Goal: Task Accomplishment & Management: Use online tool/utility

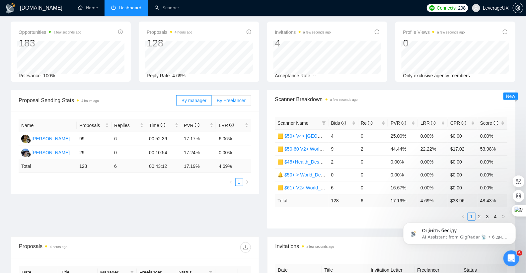
click at [233, 102] on span "By Freelancer" at bounding box center [231, 100] width 29 height 5
click at [212, 102] on input "By Freelancer" at bounding box center [212, 102] width 0 height 0
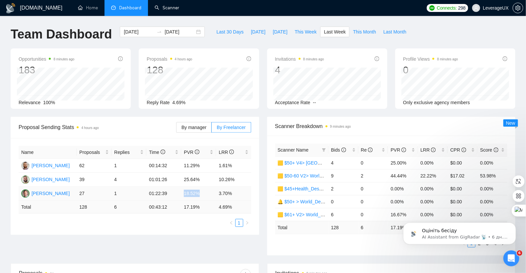
drag, startPoint x: 182, startPoint y: 194, endPoint x: 204, endPoint y: 193, distance: 22.9
click at [204, 193] on td "18.52%" at bounding box center [198, 194] width 35 height 14
drag, startPoint x: 219, startPoint y: 193, endPoint x: 238, endPoint y: 194, distance: 19.3
click at [238, 194] on td "3.70%" at bounding box center [233, 194] width 35 height 14
drag, startPoint x: 183, startPoint y: 166, endPoint x: 242, endPoint y: 166, distance: 58.7
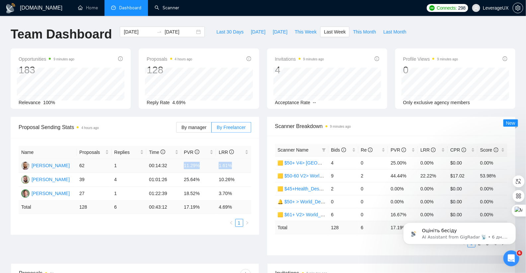
click at [242, 166] on tr "Antony Korolyk 62 1 00:14:32 11.29% 1.61%" at bounding box center [135, 166] width 233 height 14
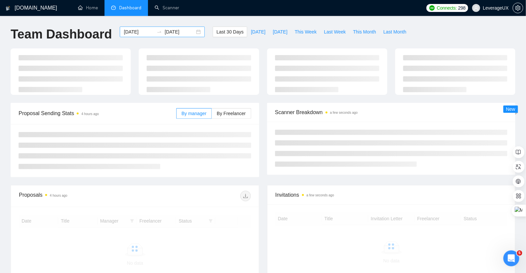
click at [193, 33] on div "2025-09-06 2025-10-06" at bounding box center [162, 32] width 85 height 11
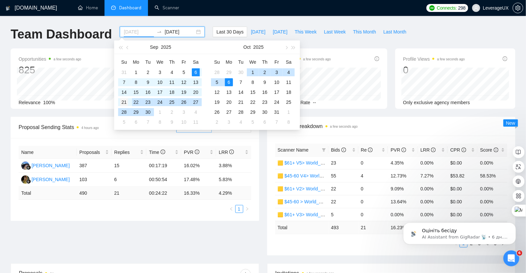
type input "2025-09-21"
click at [125, 104] on div "21" at bounding box center [124, 102] width 8 height 8
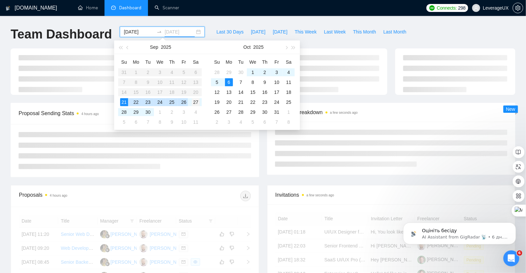
type input "2025-09-27"
click at [194, 101] on div "27" at bounding box center [196, 102] width 8 height 8
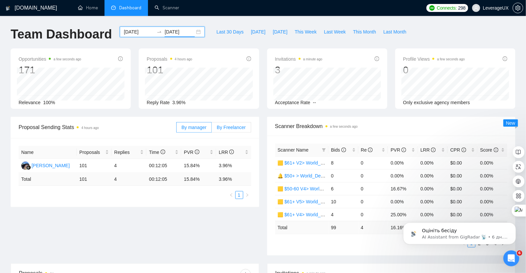
click at [227, 127] on span "By Freelancer" at bounding box center [231, 127] width 29 height 5
click at [212, 129] on input "By Freelancer" at bounding box center [212, 129] width 0 height 0
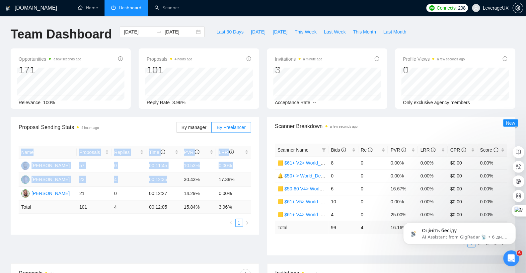
drag, startPoint x: 179, startPoint y: 178, endPoint x: 253, endPoint y: 174, distance: 74.4
click at [253, 174] on div "Name Proposals Replies Time PVR LRR Antony Korolyk 57 0 00:11:45 10.53% 0.00% T…" at bounding box center [135, 186] width 249 height 97
click at [246, 181] on td "17.39%" at bounding box center [233, 180] width 35 height 14
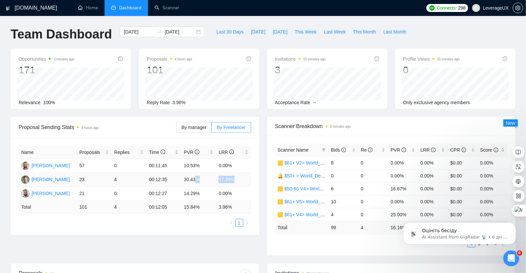
drag, startPoint x: 215, startPoint y: 182, endPoint x: 241, endPoint y: 180, distance: 26.6
click at [239, 181] on tr "Tony Vitali 23 4 00:12:35 30.43% 17.39%" at bounding box center [135, 180] width 233 height 14
click at [254, 188] on div "Name Proposals Replies Time PVR LRR Antony Korolyk 57 0 00:11:45 10.53% 0.00% T…" at bounding box center [135, 186] width 249 height 97
drag, startPoint x: 189, startPoint y: 180, endPoint x: 214, endPoint y: 179, distance: 24.6
click at [211, 179] on td "30.43%" at bounding box center [198, 180] width 35 height 14
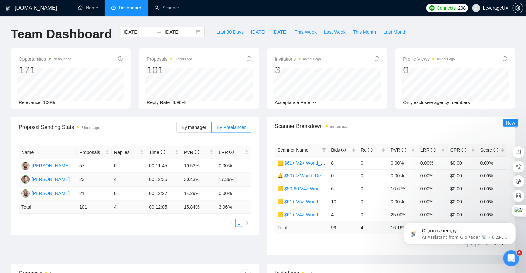
click at [243, 181] on td "17.39%" at bounding box center [233, 180] width 35 height 14
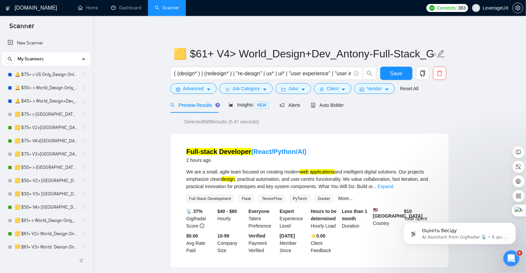
scroll to position [243, 0]
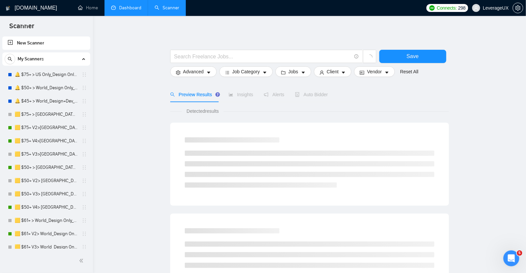
click at [123, 7] on link "Dashboard" at bounding box center [126, 8] width 30 height 6
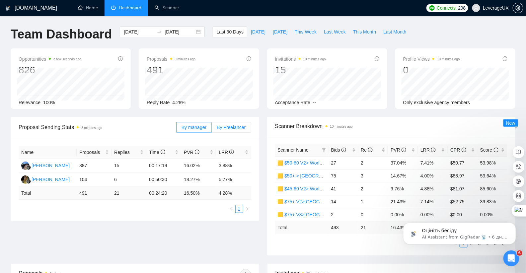
click at [239, 130] on label "By Freelancer" at bounding box center [231, 127] width 39 height 11
click at [212, 129] on input "By Freelancer" at bounding box center [212, 129] width 0 height 0
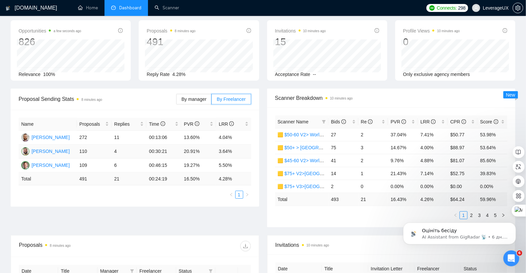
scroll to position [28, 0]
drag, startPoint x: 115, startPoint y: 152, endPoint x: 120, endPoint y: 151, distance: 5.4
click at [120, 151] on td "4" at bounding box center [129, 152] width 35 height 14
click at [183, 153] on td "20.91%" at bounding box center [198, 152] width 35 height 14
drag, startPoint x: 114, startPoint y: 137, endPoint x: 125, endPoint y: 136, distance: 10.6
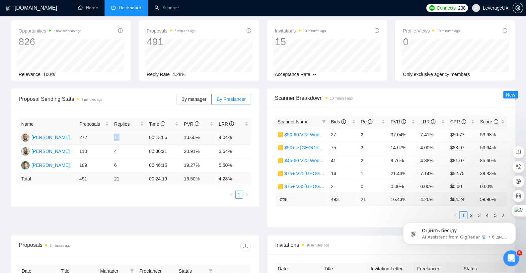
click at [125, 136] on td "11" at bounding box center [129, 138] width 35 height 14
drag, startPoint x: 184, startPoint y: 137, endPoint x: 249, endPoint y: 137, distance: 65.4
click at [249, 137] on tr "Antony Korolyk 272 11 00:13:06 13.60% 4.04%" at bounding box center [135, 138] width 233 height 14
click at [241, 151] on td "3.64%" at bounding box center [233, 152] width 35 height 14
drag, startPoint x: 113, startPoint y: 164, endPoint x: 129, endPoint y: 164, distance: 16.3
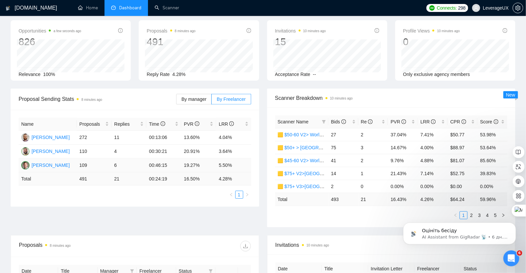
click at [126, 164] on td "6" at bounding box center [129, 166] width 35 height 14
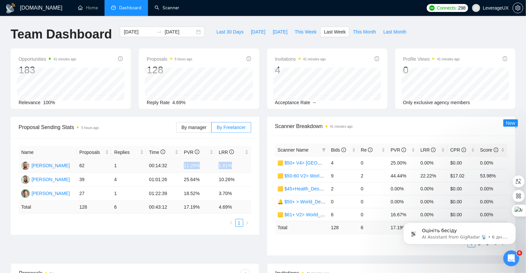
click at [245, 171] on td "1.61%" at bounding box center [233, 166] width 35 height 14
drag, startPoint x: 391, startPoint y: 162, endPoint x: 405, endPoint y: 163, distance: 14.0
click at [405, 163] on td "25.00%" at bounding box center [403, 162] width 30 height 13
click at [336, 152] on span "Bids" at bounding box center [341, 149] width 20 height 7
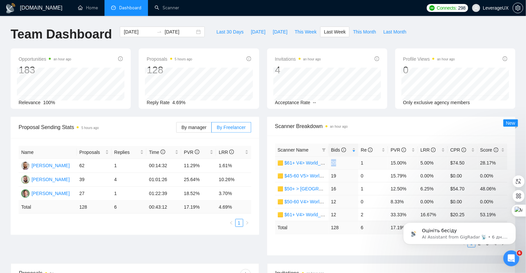
drag, startPoint x: 329, startPoint y: 162, endPoint x: 338, endPoint y: 161, distance: 9.6
click at [338, 161] on td "20" at bounding box center [344, 162] width 30 height 13
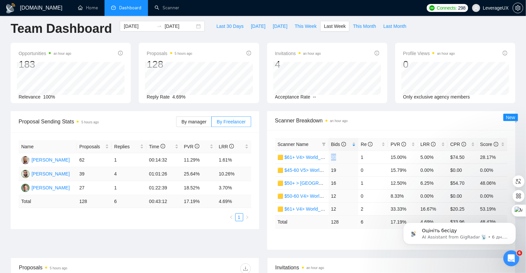
scroll to position [14, 0]
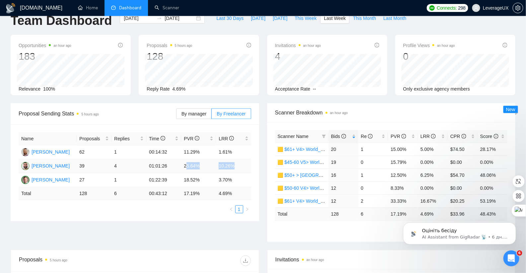
drag, startPoint x: 186, startPoint y: 165, endPoint x: 241, endPoint y: 168, distance: 55.5
click at [241, 168] on tr "Roman Leshchyk 39 4 01:01:26 25.64% 10.26%" at bounding box center [135, 166] width 233 height 14
drag, startPoint x: 90, startPoint y: 165, endPoint x: 78, endPoint y: 165, distance: 12.3
click at [78, 165] on td "39" at bounding box center [94, 166] width 35 height 14
drag, startPoint x: 185, startPoint y: 166, endPoint x: 241, endPoint y: 166, distance: 56.1
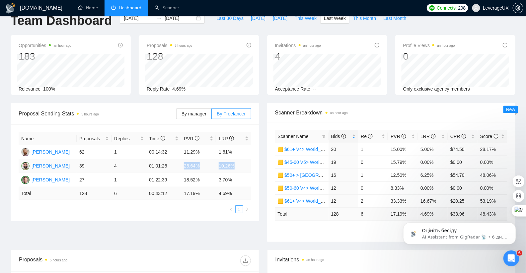
click at [241, 166] on tr "Roman Leshchyk 39 4 01:01:26 25.64% 10.26%" at bounding box center [135, 166] width 233 height 14
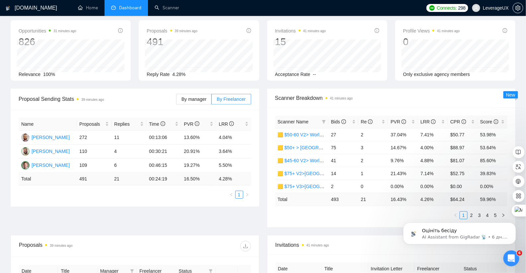
click at [144, 106] on div "Proposal Sending Stats 39 minutes ago" at bounding box center [98, 99] width 158 height 19
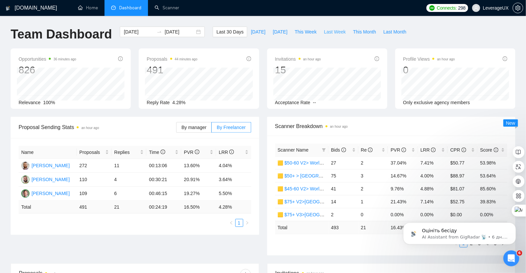
click at [335, 33] on span "Last Week" at bounding box center [335, 31] width 22 height 7
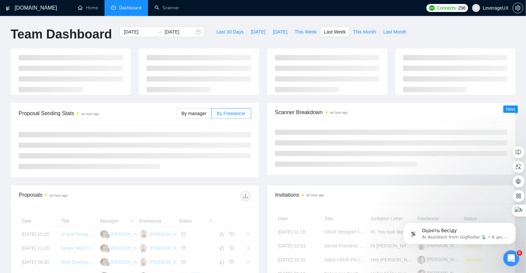
type input "2025-09-29"
type input "2025-10-05"
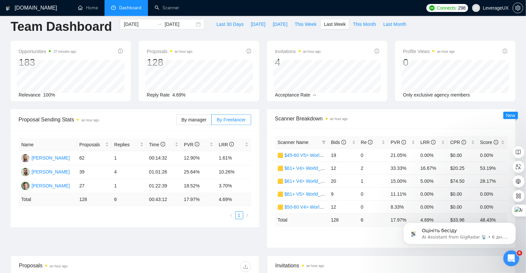
scroll to position [19, 0]
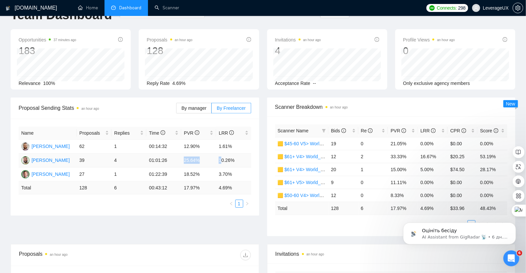
drag, startPoint x: 183, startPoint y: 162, endPoint x: 224, endPoint y: 160, distance: 40.9
click at [223, 160] on tr "Roman Leshchyk 39 4 01:01:26 25.64% 10.26%" at bounding box center [135, 161] width 233 height 14
click at [243, 159] on td "10.26%" at bounding box center [233, 161] width 35 height 14
drag, startPoint x: 183, startPoint y: 161, endPoint x: 198, endPoint y: 160, distance: 15.6
click at [197, 160] on td "25.64%" at bounding box center [198, 161] width 35 height 14
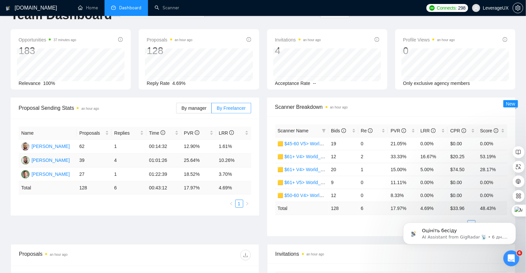
click at [211, 160] on td "25.64%" at bounding box center [198, 161] width 35 height 14
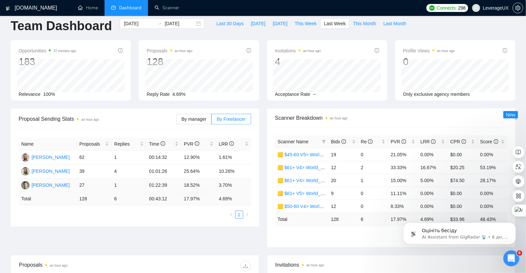
scroll to position [6, 0]
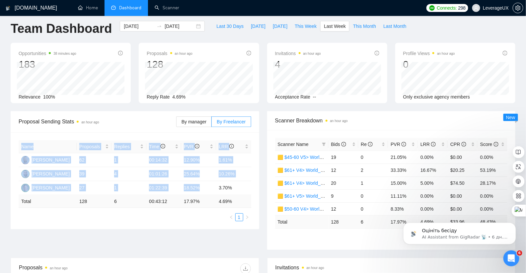
click at [252, 187] on div "Name Proposals Replies Time PVR LRR Antony Korolyk 62 1 00:14:32 12.90% 1.61% R…" at bounding box center [135, 180] width 249 height 97
drag, startPoint x: 256, startPoint y: 188, endPoint x: 260, endPoint y: 194, distance: 7.2
click at [256, 188] on div "Name Proposals Replies Time PVR LRR Antony Korolyk 62 1 00:14:32 12.90% 1.61% R…" at bounding box center [135, 180] width 249 height 97
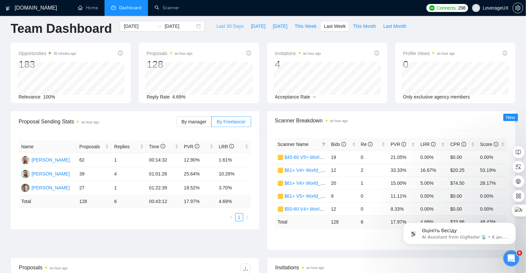
click at [227, 26] on span "Last 30 Days" at bounding box center [229, 26] width 27 height 7
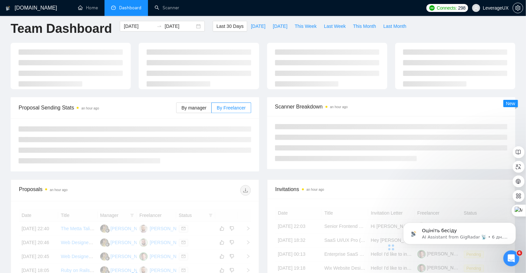
type input "[DATE]"
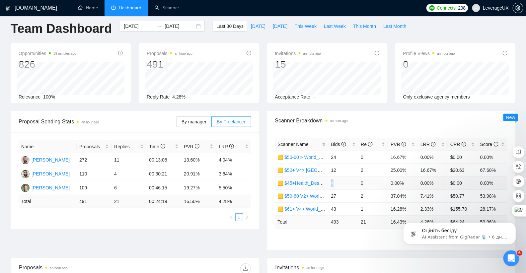
drag, startPoint x: 331, startPoint y: 184, endPoint x: 340, endPoint y: 182, distance: 8.7
click at [340, 182] on td "4" at bounding box center [344, 183] width 30 height 13
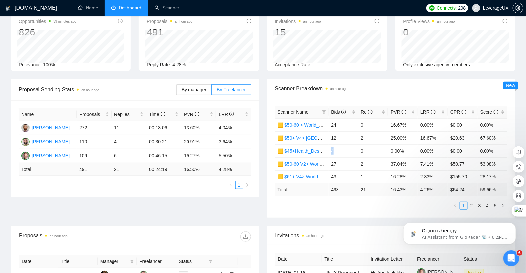
scroll to position [49, 0]
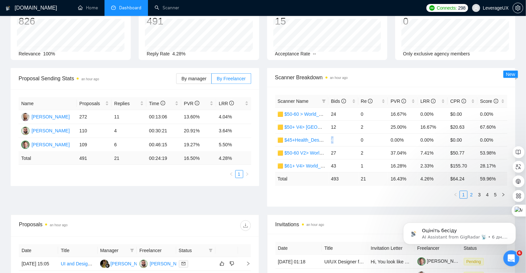
click at [471, 194] on link "2" at bounding box center [471, 194] width 7 height 7
click at [482, 194] on link "3" at bounding box center [479, 194] width 7 height 7
drag, startPoint x: 331, startPoint y: 165, endPoint x: 339, endPoint y: 166, distance: 8.6
click at [339, 165] on td "4" at bounding box center [344, 165] width 30 height 13
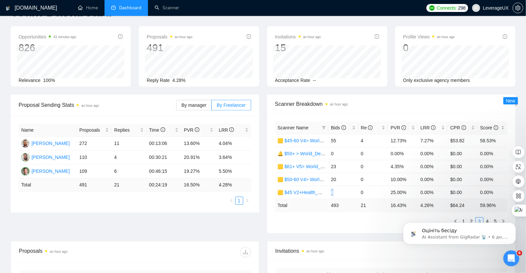
scroll to position [0, 0]
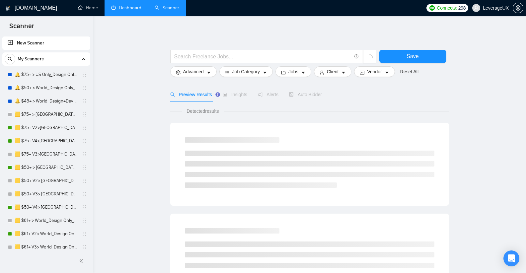
click at [131, 5] on link "Dashboard" at bounding box center [126, 8] width 30 height 6
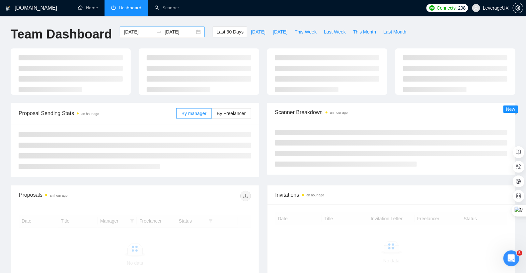
click at [193, 32] on div "[DATE] [DATE]" at bounding box center [162, 32] width 85 height 11
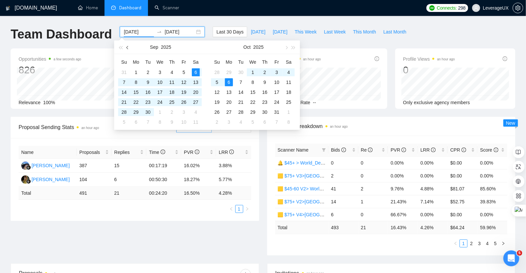
click at [128, 49] on button "button" at bounding box center [127, 46] width 7 height 13
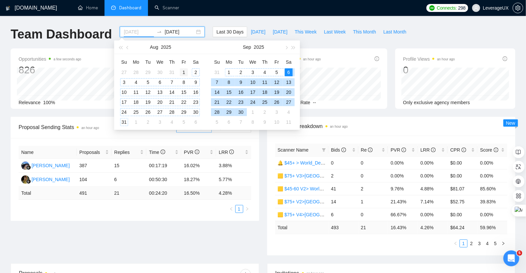
type input "2025-08-01"
click at [183, 71] on div "1" at bounding box center [184, 72] width 8 height 8
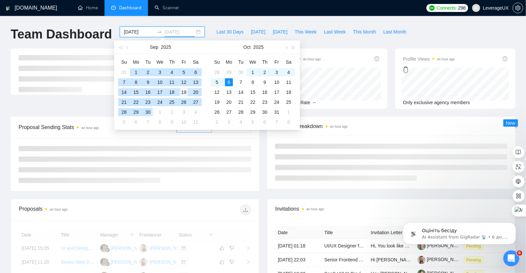
drag, startPoint x: 150, startPoint y: 110, endPoint x: 179, endPoint y: 90, distance: 35.1
click at [150, 111] on div "30" at bounding box center [148, 112] width 8 height 8
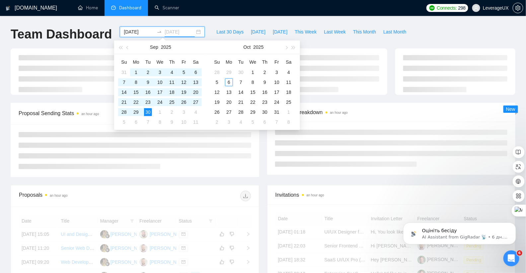
type input "[DATE]"
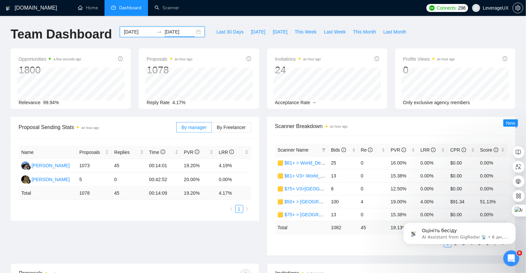
click at [193, 32] on div "2025-08-01 2025-09-30" at bounding box center [162, 32] width 85 height 11
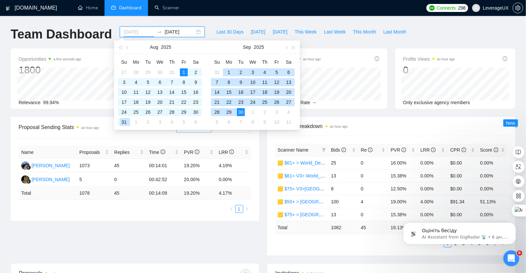
click at [126, 122] on div "31" at bounding box center [124, 122] width 8 height 8
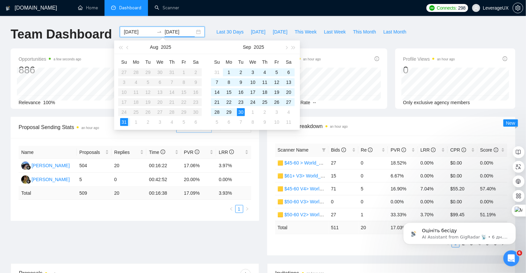
click at [124, 31] on input "2025-08-31" at bounding box center [139, 31] width 30 height 7
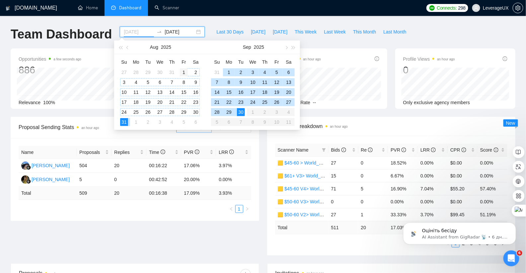
type input "2025-08-01"
click at [182, 72] on div "1" at bounding box center [184, 72] width 8 height 8
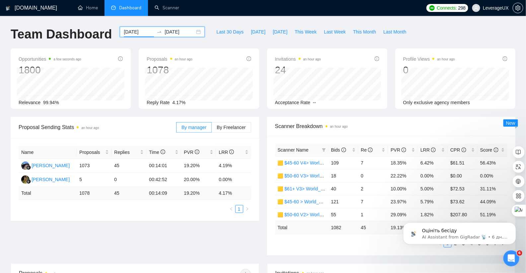
click at [195, 32] on div "2025-08-01 2025-09-30" at bounding box center [162, 32] width 85 height 11
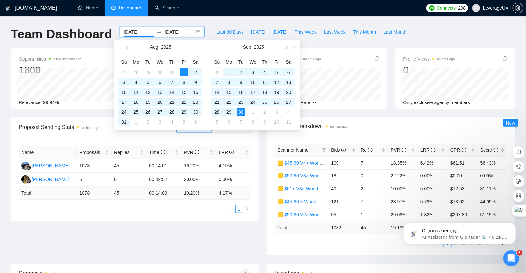
click at [193, 32] on div "2025-08-01 2025-09-30" at bounding box center [162, 32] width 85 height 11
click at [181, 32] on input "[DATE]" at bounding box center [180, 31] width 30 height 7
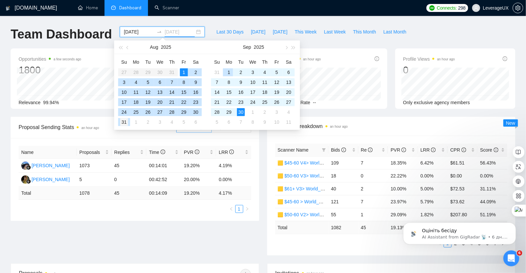
type input "2025-08-31"
click at [122, 120] on div "31" at bounding box center [124, 122] width 8 height 8
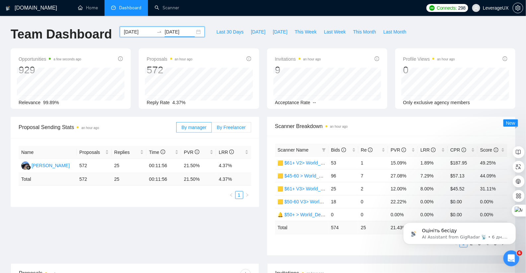
click at [243, 129] on label "By Freelancer" at bounding box center [231, 127] width 39 height 11
click at [212, 129] on input "By Freelancer" at bounding box center [212, 129] width 0 height 0
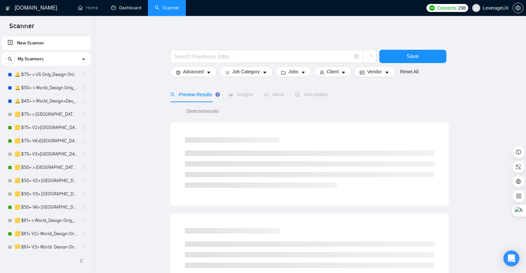
click at [128, 7] on link "Dashboard" at bounding box center [126, 8] width 30 height 6
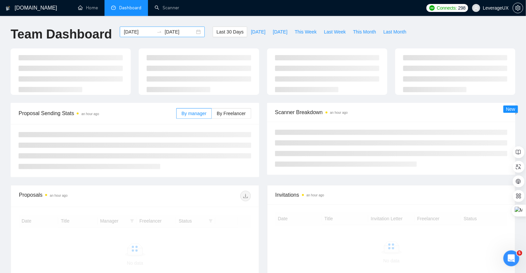
click at [193, 32] on div "[DATE] [DATE]" at bounding box center [162, 32] width 85 height 11
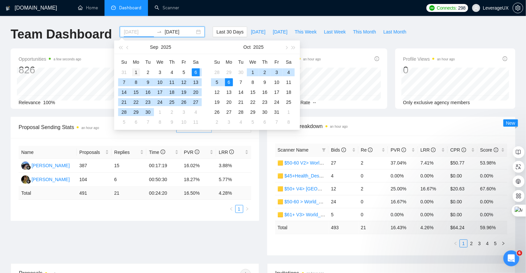
type input "[DATE]"
click at [136, 71] on div "1" at bounding box center [136, 72] width 8 height 8
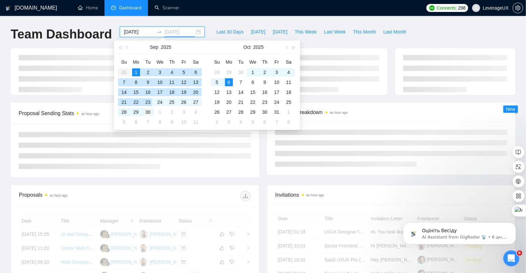
type input "[DATE]"
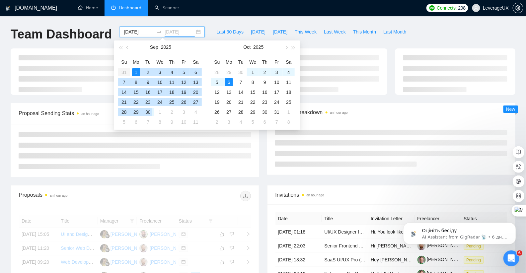
click at [147, 109] on div "30" at bounding box center [148, 112] width 8 height 8
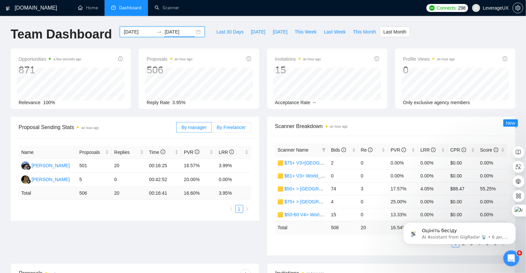
click at [239, 126] on span "By Freelancer" at bounding box center [231, 127] width 29 height 5
click at [212, 129] on input "By Freelancer" at bounding box center [212, 129] width 0 height 0
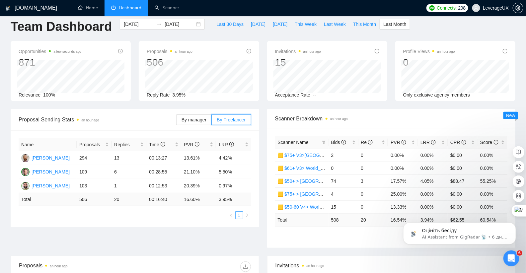
scroll to position [9, 0]
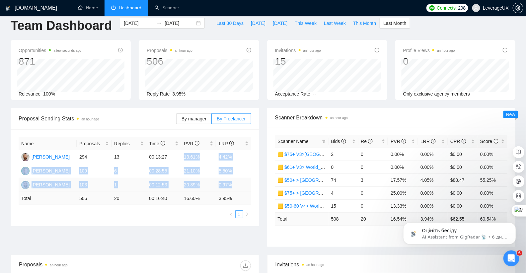
drag, startPoint x: 187, startPoint y: 157, endPoint x: 238, endPoint y: 186, distance: 59.4
click at [238, 186] on tbody "[PERSON_NAME] 294 13 00:13:27 13.61% 4.42% [PERSON_NAME] 109 6 00:28:55 21.10% …" at bounding box center [135, 171] width 233 height 42
click at [239, 184] on td "0.97%" at bounding box center [233, 185] width 35 height 14
drag, startPoint x: 187, startPoint y: 157, endPoint x: 242, endPoint y: 188, distance: 63.9
click at [242, 188] on tbody "[PERSON_NAME] 294 13 00:13:27 13.61% 4.42% [PERSON_NAME] 109 6 00:28:55 21.10% …" at bounding box center [135, 171] width 233 height 42
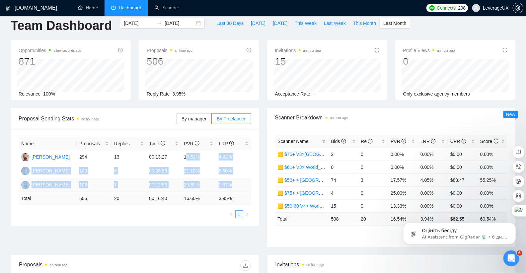
click at [242, 187] on td "0.97%" at bounding box center [233, 185] width 35 height 14
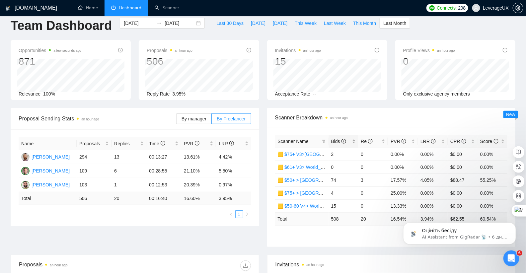
click at [338, 140] on span "Bids" at bounding box center [338, 141] width 15 height 5
click at [324, 141] on icon "filter" at bounding box center [324, 141] width 4 height 3
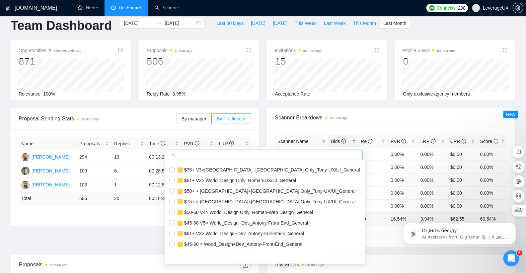
click at [264, 156] on input "text" at bounding box center [268, 154] width 181 height 7
type input "P"
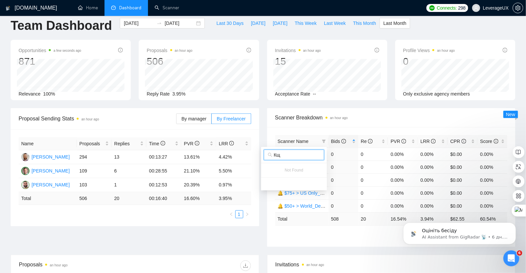
type input "[PERSON_NAME]"
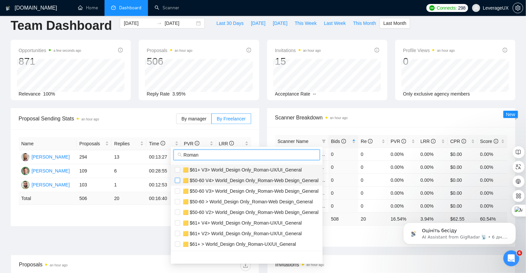
type input "Roman"
click at [178, 170] on input "checkbox" at bounding box center [177, 169] width 5 height 5
checkbox input "true"
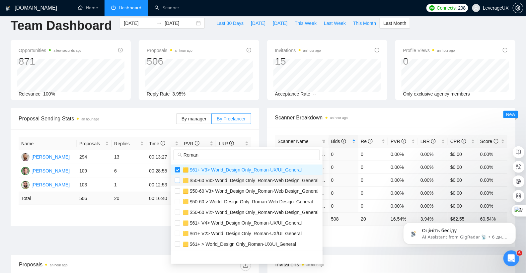
click at [179, 180] on input "checkbox" at bounding box center [177, 180] width 5 height 5
checkbox input "true"
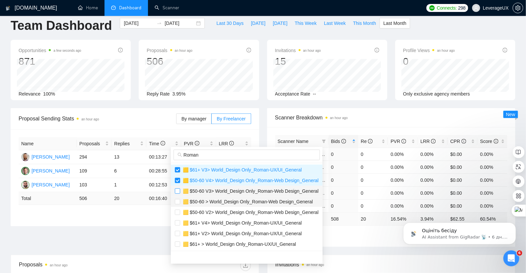
drag, startPoint x: 178, startPoint y: 189, endPoint x: 177, endPoint y: 196, distance: 7.4
click at [178, 189] on input "checkbox" at bounding box center [177, 190] width 5 height 5
checkbox input "true"
click at [177, 204] on input "checkbox" at bounding box center [177, 201] width 5 height 5
checkbox input "true"
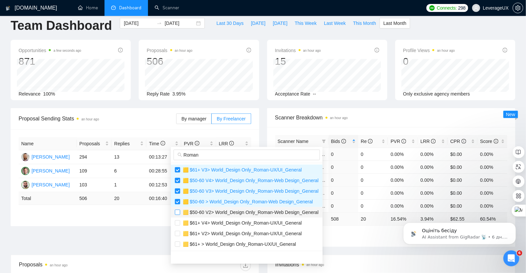
drag, startPoint x: 178, startPoint y: 211, endPoint x: 178, endPoint y: 216, distance: 5.3
click at [179, 211] on input "checkbox" at bounding box center [177, 212] width 5 height 5
checkbox input "true"
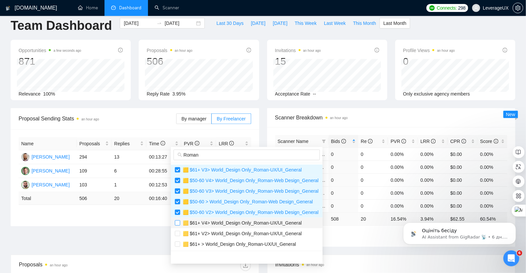
click at [178, 225] on label at bounding box center [177, 222] width 5 height 7
click at [178, 225] on input "checkbox" at bounding box center [177, 222] width 5 height 5
checkbox input "false"
drag, startPoint x: 177, startPoint y: 230, endPoint x: 179, endPoint y: 225, distance: 4.8
click at [177, 230] on label at bounding box center [177, 233] width 5 height 7
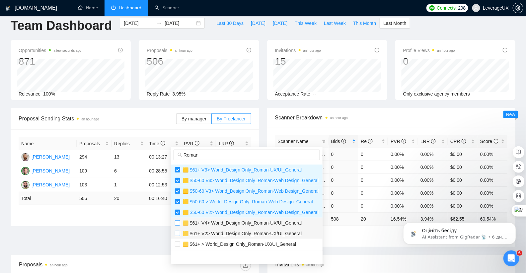
click at [177, 231] on input "checkbox" at bounding box center [177, 233] width 5 height 5
checkbox input "false"
click at [179, 223] on input "checkbox" at bounding box center [177, 222] width 5 height 5
checkbox input "true"
click at [177, 232] on input "checkbox" at bounding box center [177, 233] width 5 height 5
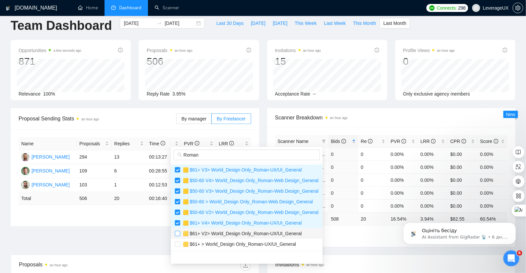
checkbox input "true"
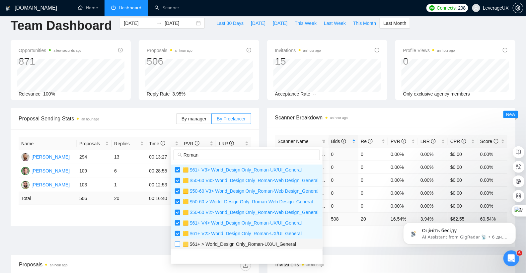
click at [178, 246] on input "checkbox" at bounding box center [177, 244] width 5 height 5
checkbox input "true"
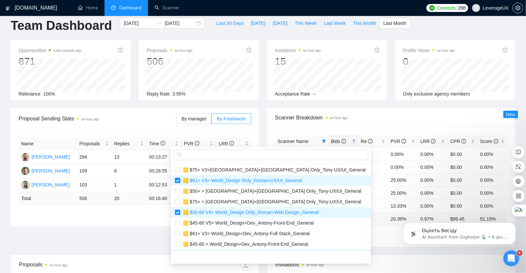
drag, startPoint x: 346, startPoint y: 235, endPoint x: 348, endPoint y: 232, distance: 3.5
click at [346, 235] on ul "1 2" at bounding box center [391, 235] width 233 height 8
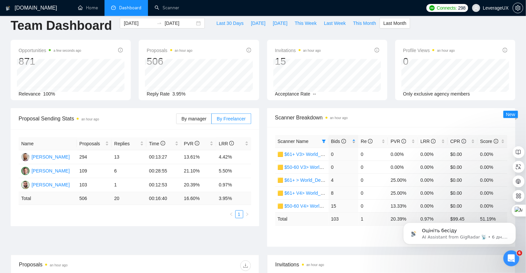
click at [337, 145] on div "Bids" at bounding box center [343, 141] width 25 height 7
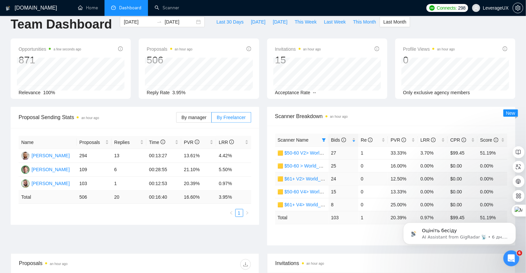
scroll to position [10, 0]
drag, startPoint x: 166, startPoint y: 9, endPoint x: 249, endPoint y: 5, distance: 83.1
click at [0, 0] on div "[DOMAIN_NAME] Home Dashboard Scanner Connects: 298 LeverageUX" at bounding box center [263, 8] width 526 height 16
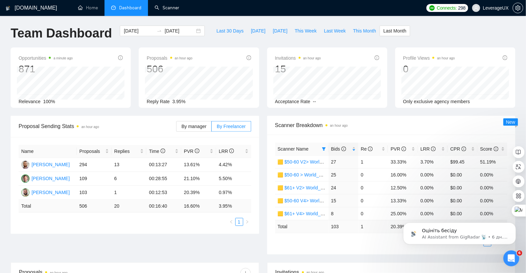
scroll to position [1, 0]
drag, startPoint x: 391, startPoint y: 161, endPoint x: 414, endPoint y: 161, distance: 23.2
click at [414, 161] on td "33.33%" at bounding box center [403, 161] width 30 height 13
drag, startPoint x: 389, startPoint y: 176, endPoint x: 406, endPoint y: 175, distance: 17.6
click at [406, 175] on td "16.00%" at bounding box center [403, 174] width 30 height 13
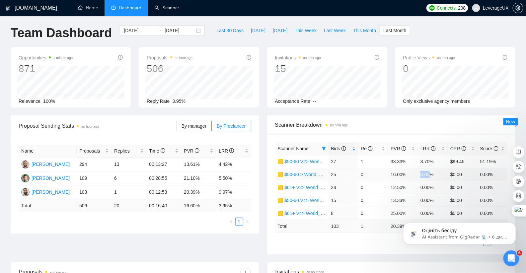
drag, startPoint x: 420, startPoint y: 175, endPoint x: 431, endPoint y: 174, distance: 11.7
click at [431, 174] on td "0.00%" at bounding box center [433, 174] width 30 height 13
click at [391, 200] on td "13.33%" at bounding box center [403, 200] width 30 height 13
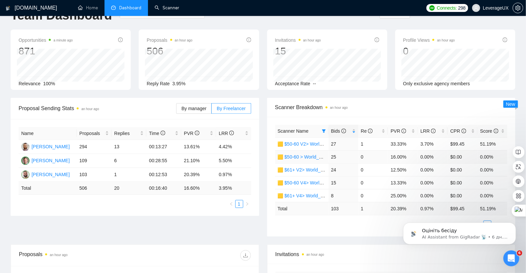
scroll to position [21, 0]
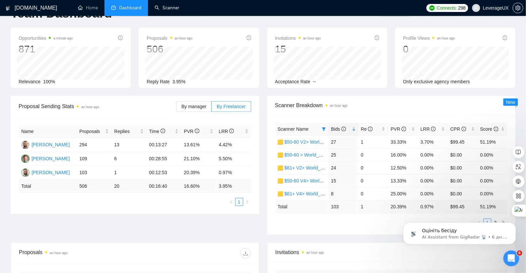
click at [492, 219] on body "Оцініть бесіду AI Assistant from GigRadar 📡 • 6 дн. тому" at bounding box center [459, 231] width 127 height 41
click at [492, 220] on body "Оцініть бесіду AI Assistant from GigRadar 📡 • 6 дн. тому" at bounding box center [459, 231] width 127 height 41
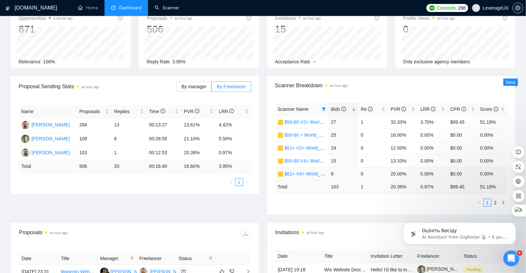
scroll to position [43, 0]
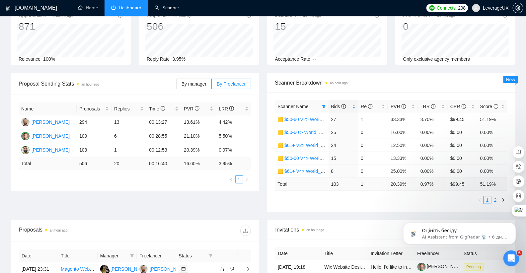
click at [496, 200] on link "2" at bounding box center [495, 199] width 7 height 7
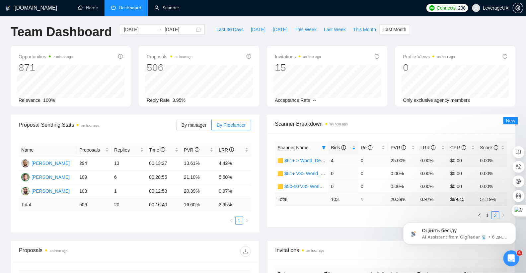
scroll to position [0, 0]
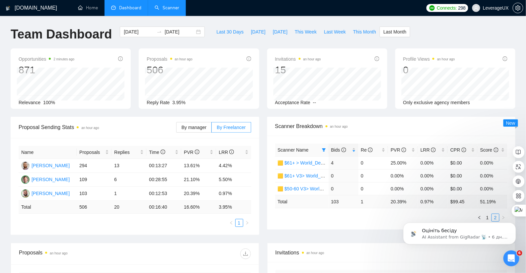
click at [171, 6] on link "Scanner" at bounding box center [167, 8] width 25 height 6
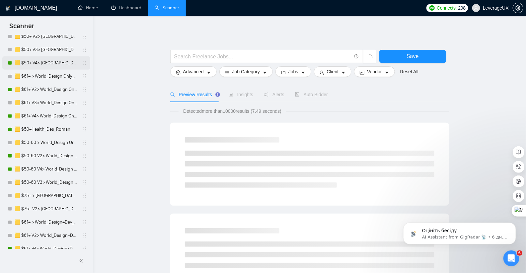
scroll to position [158, 0]
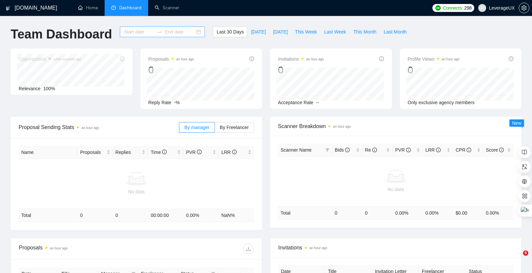
type input "[DATE]"
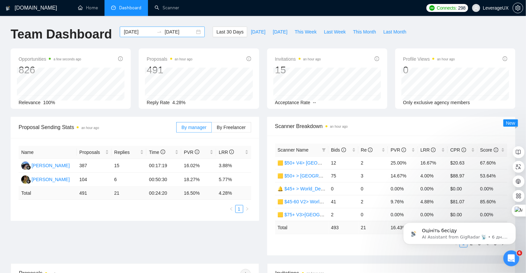
click at [192, 32] on div "2025-09-06 2025-10-06" at bounding box center [162, 32] width 85 height 11
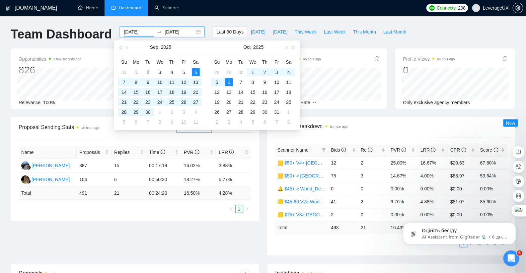
click at [194, 31] on div "2025-09-06 2025-10-06" at bounding box center [162, 32] width 85 height 11
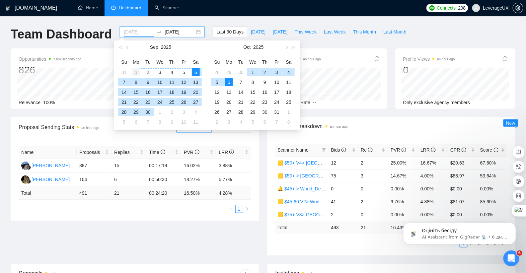
type input "2025-09-01"
click at [136, 71] on div "1" at bounding box center [136, 72] width 8 height 8
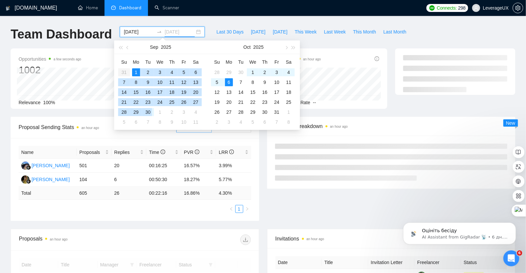
type input "2025-09-30"
click at [148, 113] on div "30" at bounding box center [148, 112] width 8 height 8
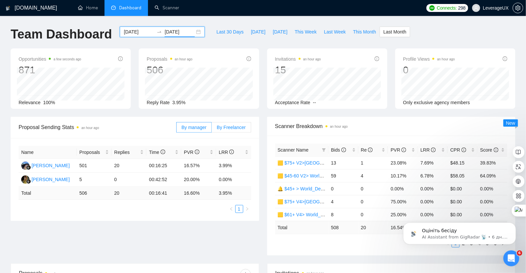
click at [243, 126] on span "By Freelancer" at bounding box center [231, 127] width 29 height 5
click at [212, 129] on input "By Freelancer" at bounding box center [212, 129] width 0 height 0
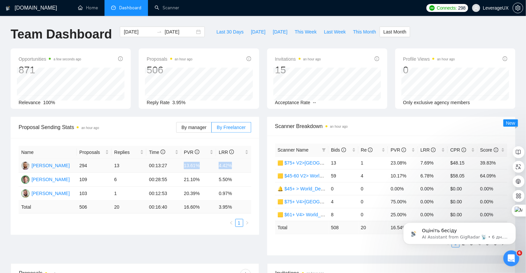
drag, startPoint x: 181, startPoint y: 165, endPoint x: 241, endPoint y: 164, distance: 60.1
click at [241, 164] on tr "Antony Korolyk 294 13 00:13:27 13.61% 4.42%" at bounding box center [135, 166] width 233 height 14
click at [256, 167] on div "Name Proposals Replies Time PVR LRR Antony Korolyk 294 13 00:13:27 13.61% 4.42%…" at bounding box center [135, 186] width 249 height 97
drag, startPoint x: 184, startPoint y: 178, endPoint x: 207, endPoint y: 178, distance: 23.6
click at [207, 178] on td "21.10%" at bounding box center [198, 180] width 35 height 14
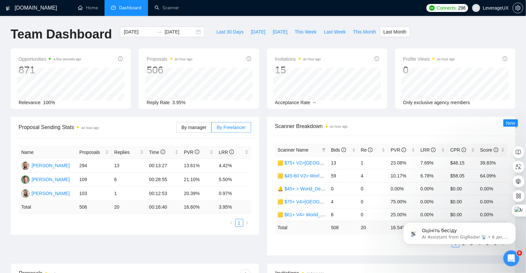
click at [261, 184] on div "Proposal Sending Stats an hour ago By manager By Freelancer Name Proposals Repl…" at bounding box center [135, 176] width 257 height 118
drag, startPoint x: 186, startPoint y: 194, endPoint x: 199, endPoint y: 194, distance: 13.9
click at [198, 194] on td "20.39%" at bounding box center [198, 194] width 35 height 14
drag, startPoint x: 218, startPoint y: 194, endPoint x: 241, endPoint y: 193, distance: 22.9
click at [241, 193] on td "0.97%" at bounding box center [233, 194] width 35 height 14
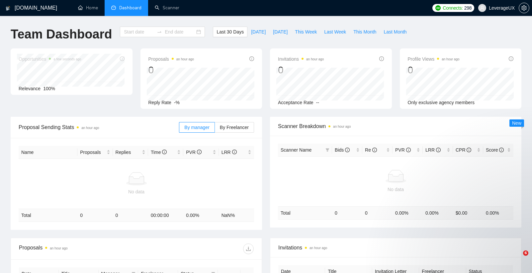
type input "[DATE]"
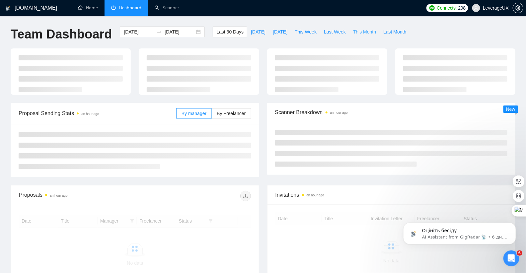
drag, startPoint x: 362, startPoint y: 30, endPoint x: 337, endPoint y: 76, distance: 53.0
click at [362, 30] on span "This Month" at bounding box center [364, 31] width 23 height 7
type input "[DATE]"
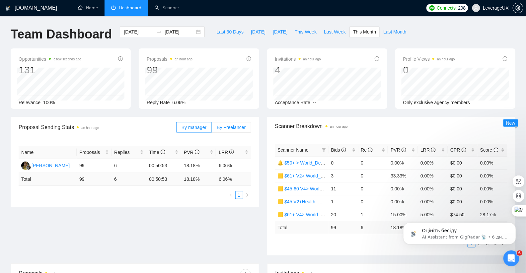
click at [229, 125] on span "By Freelancer" at bounding box center [231, 127] width 29 height 5
click at [212, 129] on input "By Freelancer" at bounding box center [212, 129] width 0 height 0
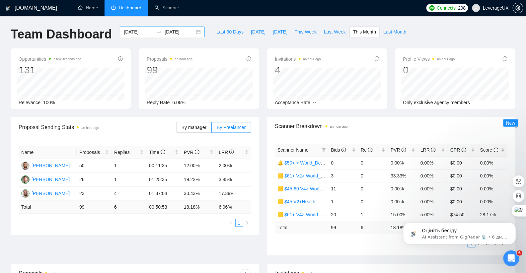
click at [195, 33] on div "2025-10-01 2025-10-31" at bounding box center [162, 32] width 85 height 11
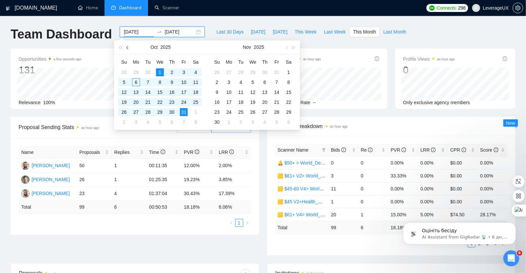
click at [126, 46] on button "button" at bounding box center [127, 46] width 7 height 13
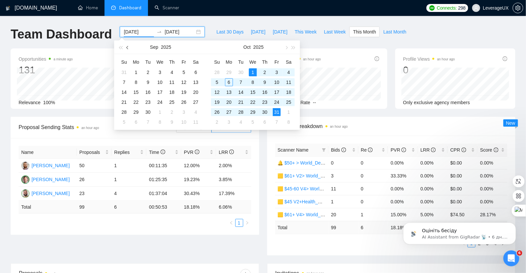
click at [125, 48] on button "button" at bounding box center [127, 46] width 7 height 13
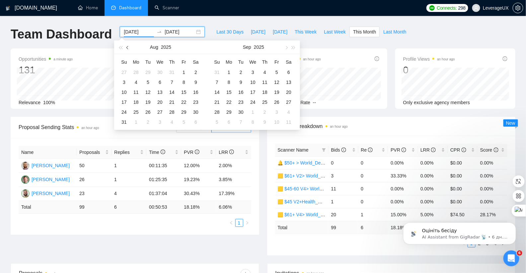
click at [127, 48] on span "button" at bounding box center [127, 47] width 3 height 3
type input "2025-07-20"
click at [126, 102] on div "20" at bounding box center [124, 102] width 8 height 8
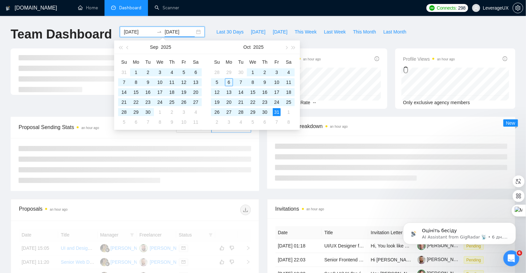
click at [193, 30] on div "2025-07-20 2025-10-31" at bounding box center [162, 32] width 85 height 11
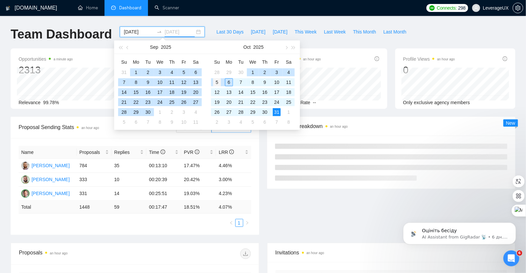
type input "2025-10-05"
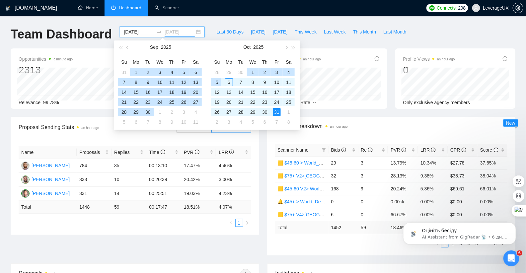
click at [219, 81] on div "5" at bounding box center [217, 82] width 8 height 8
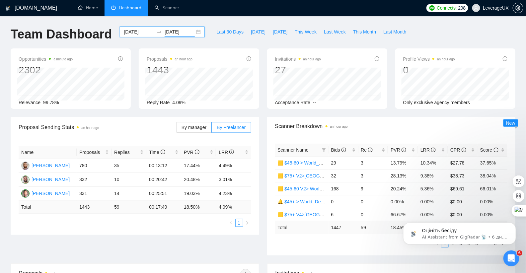
click at [190, 31] on div "2025-07-20 2025-10-05" at bounding box center [162, 32] width 85 height 11
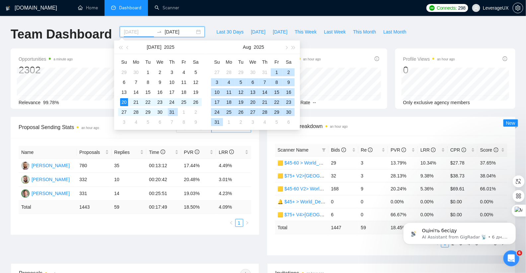
type input "2025-07-20"
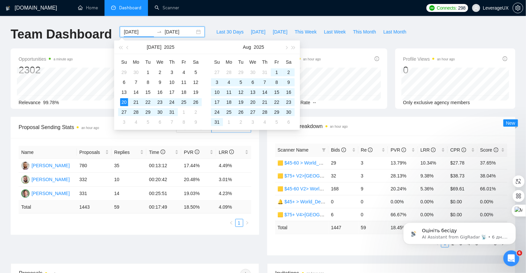
click at [221, 22] on div "GigRadar.io Home Dashboard Scanner Connects: 298 LeverageUX Team Dashboard 2025…" at bounding box center [263, 263] width 526 height 526
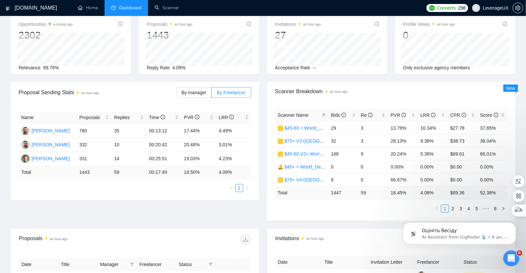
scroll to position [36, 0]
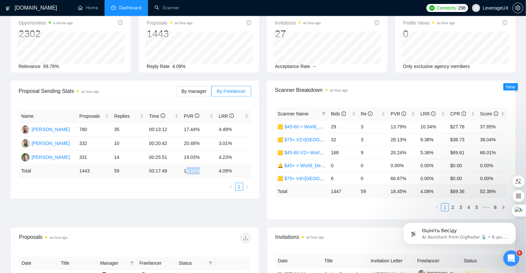
drag, startPoint x: 203, startPoint y: 171, endPoint x: 186, endPoint y: 169, distance: 17.3
click at [186, 169] on td "18.50 %" at bounding box center [198, 171] width 35 height 13
click at [186, 174] on td "18.50 %" at bounding box center [198, 171] width 35 height 13
drag, startPoint x: 184, startPoint y: 170, endPoint x: 210, endPoint y: 178, distance: 27.7
click at [202, 171] on td "18.50 %" at bounding box center [198, 171] width 35 height 13
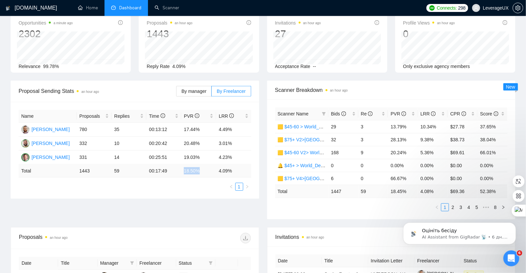
click at [208, 184] on ul "1" at bounding box center [135, 187] width 233 height 8
drag, startPoint x: 202, startPoint y: 145, endPoint x: 183, endPoint y: 143, distance: 19.3
click at [183, 143] on td "20.48%" at bounding box center [198, 144] width 35 height 14
drag, startPoint x: 216, startPoint y: 141, endPoint x: 240, endPoint y: 141, distance: 23.9
click at [240, 141] on td "3.01%" at bounding box center [233, 144] width 35 height 14
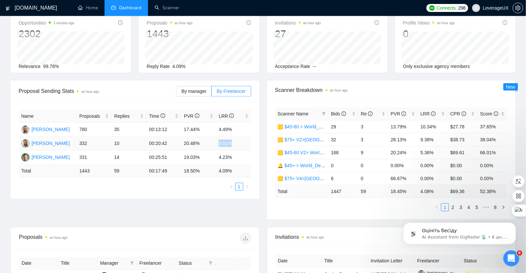
click at [217, 140] on td "3.01%" at bounding box center [233, 144] width 35 height 14
drag, startPoint x: 178, startPoint y: 143, endPoint x: 205, endPoint y: 143, distance: 27.2
click at [205, 143] on tr "Roman Leshchyk 332 10 00:20:42 20.48% 3.01%" at bounding box center [135, 144] width 233 height 14
click at [202, 151] on td "19.03%" at bounding box center [198, 158] width 35 height 14
drag, startPoint x: 217, startPoint y: 141, endPoint x: 223, endPoint y: 133, distance: 10.9
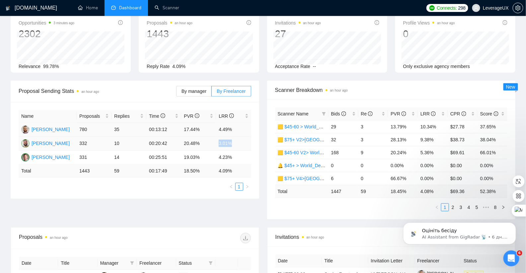
click at [237, 143] on td "3.01%" at bounding box center [233, 144] width 35 height 14
drag, startPoint x: 218, startPoint y: 127, endPoint x: 242, endPoint y: 129, distance: 23.6
click at [242, 129] on td "4.49%" at bounding box center [233, 130] width 35 height 14
drag, startPoint x: 218, startPoint y: 159, endPoint x: 247, endPoint y: 157, distance: 28.9
click at [247, 157] on td "4.23%" at bounding box center [233, 158] width 35 height 14
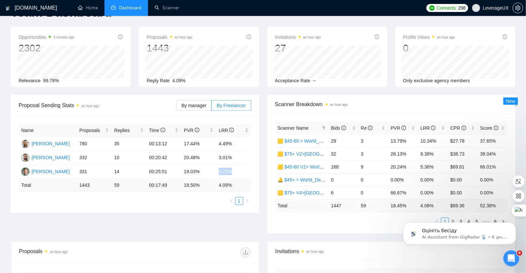
scroll to position [0, 0]
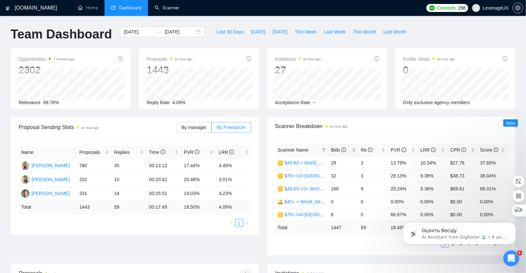
click at [336, 149] on span "Bids" at bounding box center [338, 149] width 15 height 5
click at [431, 149] on icon "info-circle" at bounding box center [433, 150] width 5 height 5
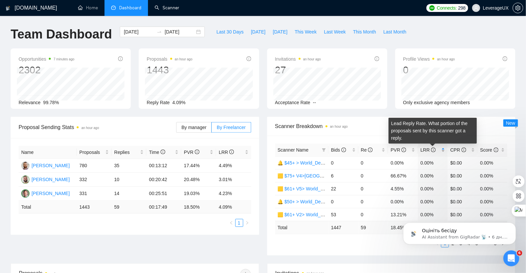
click at [431, 149] on icon "info-circle" at bounding box center [433, 150] width 5 height 5
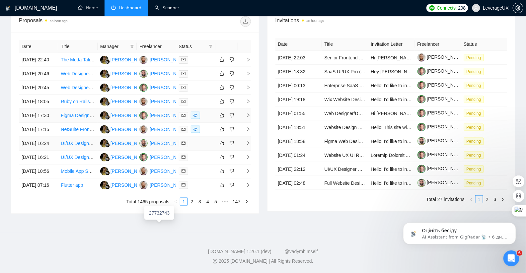
scroll to position [280, 0]
click at [191, 205] on link "2" at bounding box center [191, 201] width 7 height 7
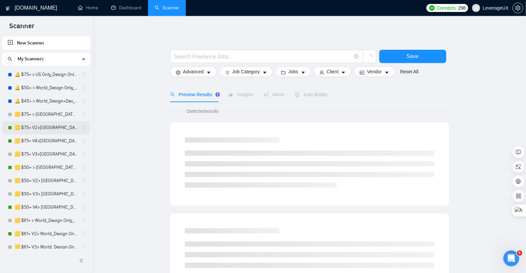
click at [44, 128] on link "🟨 $75+ V2>[GEOGRAPHIC_DATA]+[GEOGRAPHIC_DATA] Only_Tony-UX/UI_General" at bounding box center [46, 127] width 63 height 13
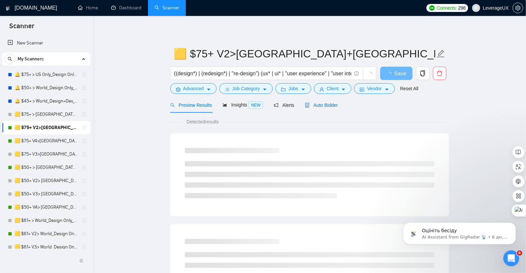
click at [327, 106] on span "Auto Bidder" at bounding box center [321, 105] width 33 height 5
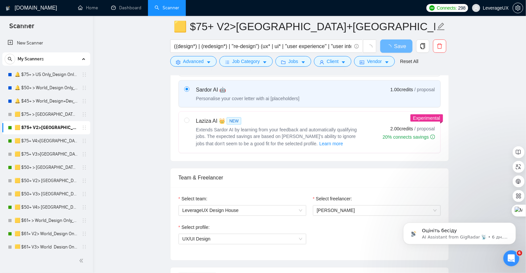
radio input "false"
radio input "true"
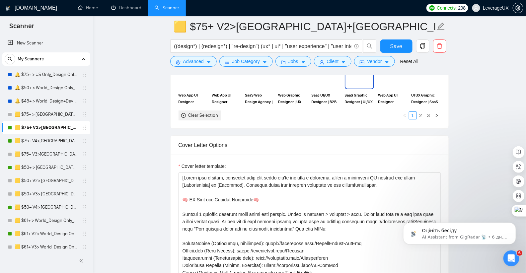
scroll to position [821, 0]
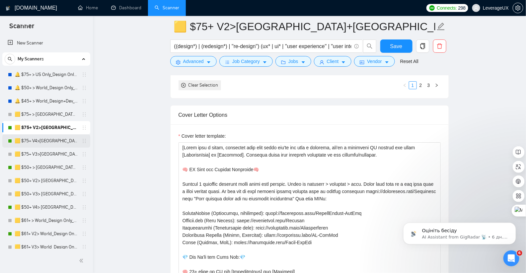
click at [47, 142] on link "🟨 $75+ V4>[GEOGRAPHIC_DATA]+[GEOGRAPHIC_DATA] Only_Tony-UX/UI_General" at bounding box center [46, 140] width 63 height 13
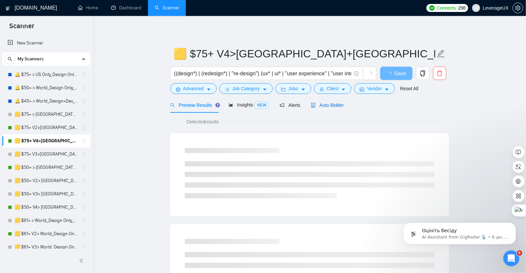
click at [333, 104] on span "Auto Bidder" at bounding box center [327, 105] width 33 height 5
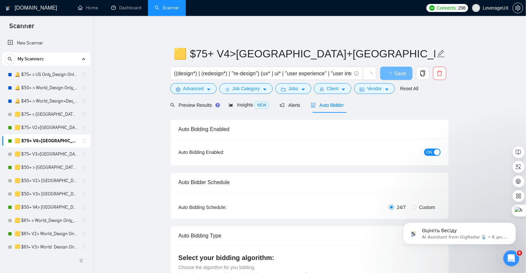
radio input "false"
radio input "true"
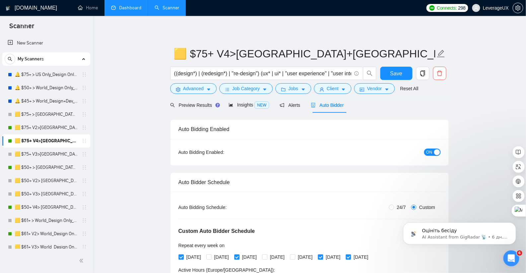
click at [125, 11] on link "Dashboard" at bounding box center [126, 8] width 30 height 6
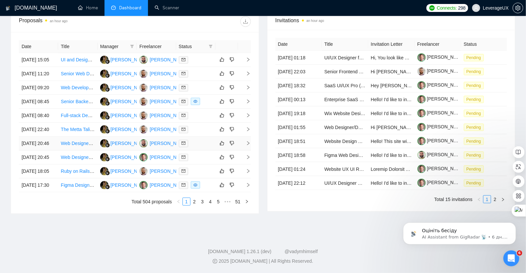
scroll to position [318, 0]
click at [194, 200] on link "2" at bounding box center [194, 201] width 7 height 7
click at [204, 204] on link "3" at bounding box center [202, 201] width 7 height 7
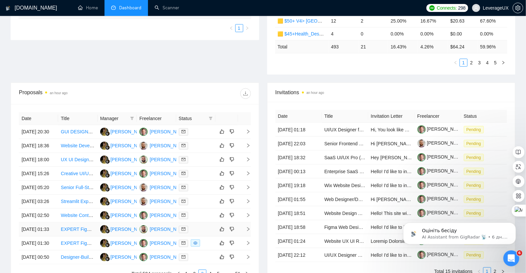
scroll to position [318, 0]
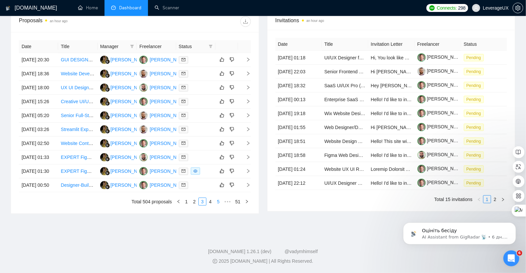
click at [209, 202] on link "4" at bounding box center [210, 201] width 7 height 7
drag, startPoint x: 209, startPoint y: 247, endPoint x: 214, endPoint y: 236, distance: 11.9
click at [209, 205] on link "5" at bounding box center [210, 201] width 7 height 7
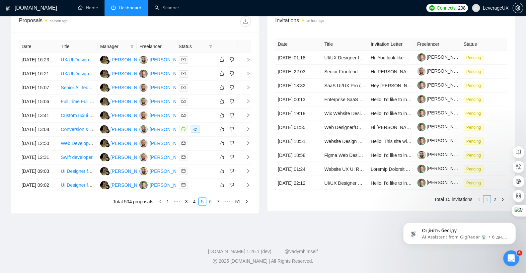
click at [211, 205] on link "6" at bounding box center [210, 201] width 7 height 7
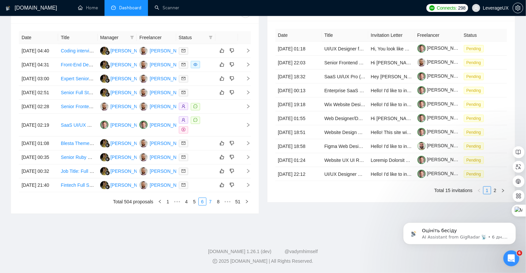
click at [209, 205] on link "7" at bounding box center [210, 201] width 7 height 7
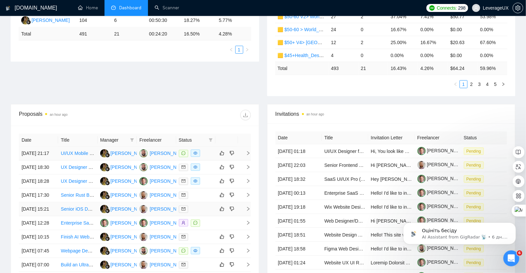
scroll to position [0, 0]
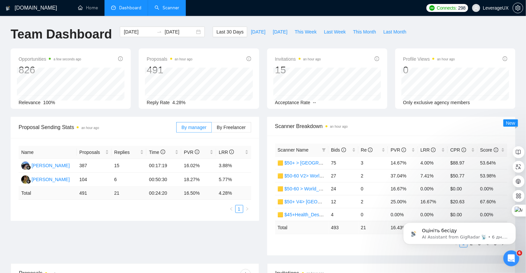
click at [165, 8] on link "Scanner" at bounding box center [167, 8] width 25 height 6
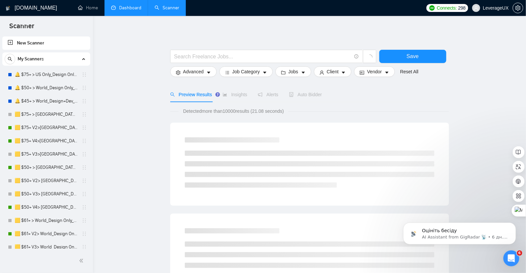
click at [128, 8] on link "Dashboard" at bounding box center [126, 8] width 30 height 6
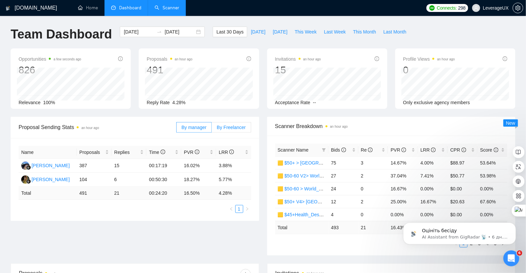
click at [224, 126] on span "By Freelancer" at bounding box center [231, 127] width 29 height 5
click at [212, 129] on input "By Freelancer" at bounding box center [212, 129] width 0 height 0
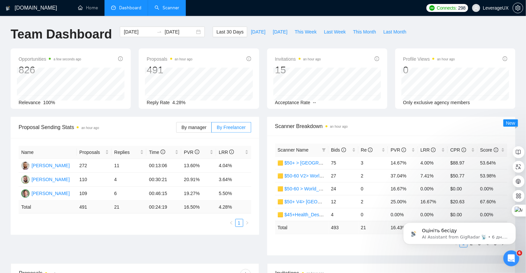
click at [377, 124] on span "Scanner Breakdown an hour ago" at bounding box center [391, 126] width 233 height 8
click at [165, 9] on link "Scanner" at bounding box center [167, 8] width 25 height 6
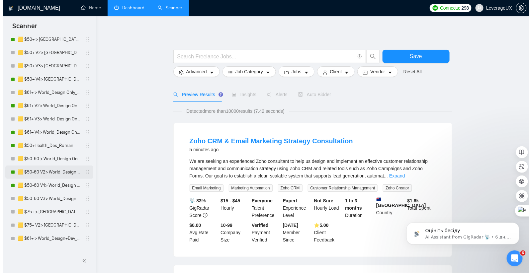
scroll to position [138, 0]
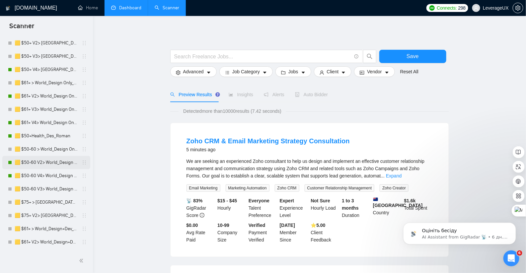
click at [42, 166] on link "🟨 $50-60 V2> World_Design Only_Roman-Web Design_General" at bounding box center [46, 162] width 63 height 13
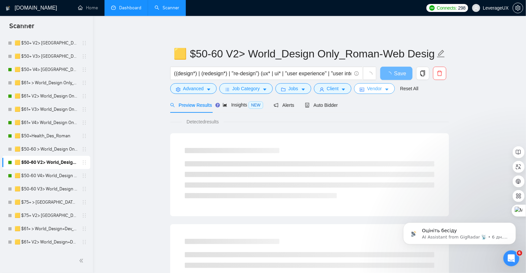
click at [384, 90] on button "Vendor" at bounding box center [374, 88] width 40 height 11
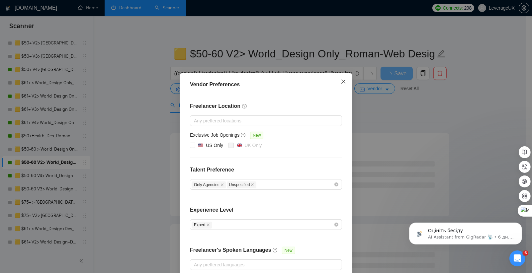
click at [340, 82] on icon "close" at bounding box center [342, 81] width 5 height 5
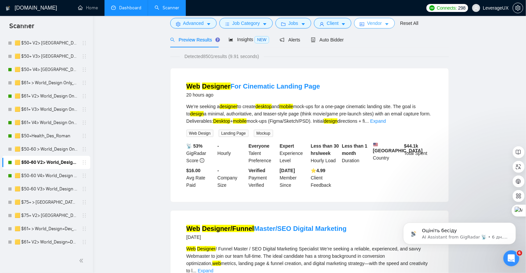
scroll to position [21, 0]
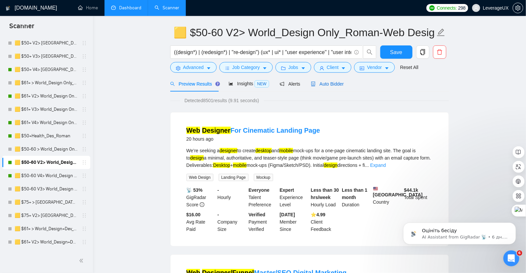
click at [341, 84] on span "Auto Bidder" at bounding box center [327, 83] width 33 height 5
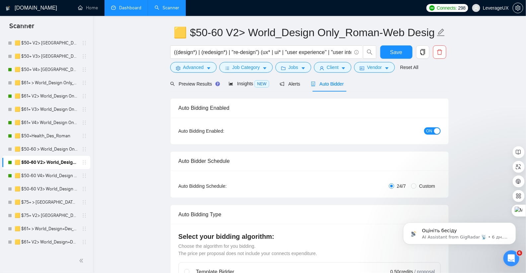
radio input "false"
radio input "true"
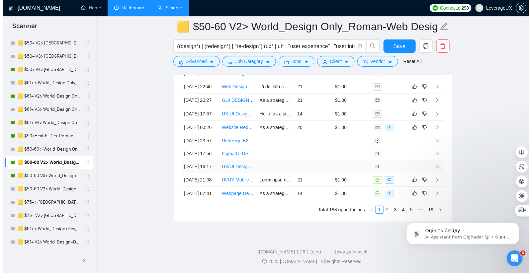
scroll to position [1872, 0]
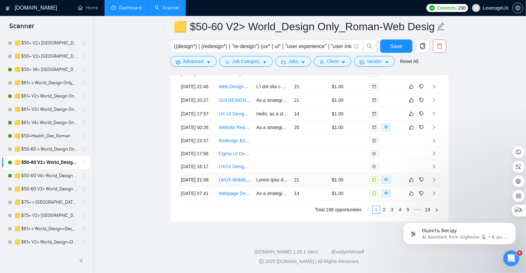
click at [433, 178] on icon "right" at bounding box center [434, 180] width 5 height 5
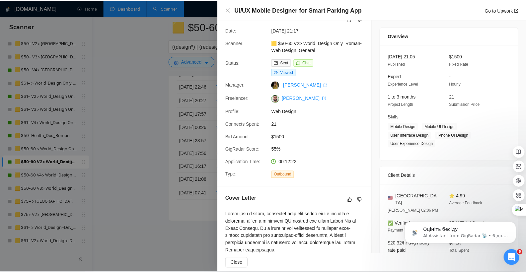
scroll to position [35, 0]
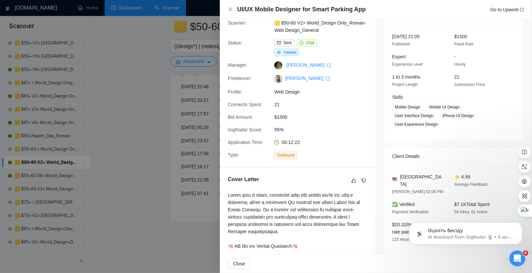
click at [127, 134] on div at bounding box center [266, 136] width 532 height 273
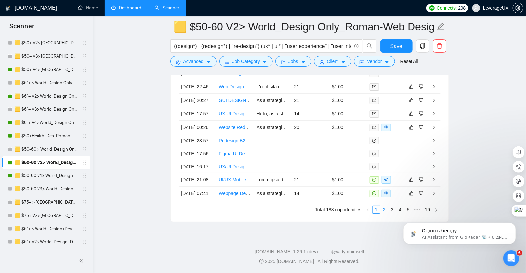
click at [384, 210] on link "2" at bounding box center [384, 209] width 7 height 7
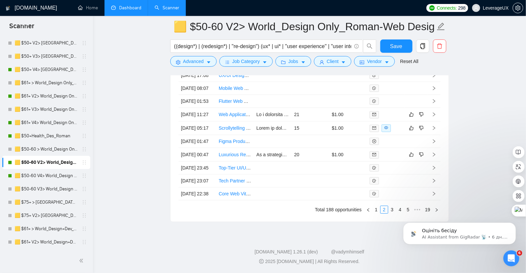
drag, startPoint x: 393, startPoint y: 210, endPoint x: 388, endPoint y: 161, distance: 49.0
click at [393, 210] on link "3" at bounding box center [392, 209] width 7 height 7
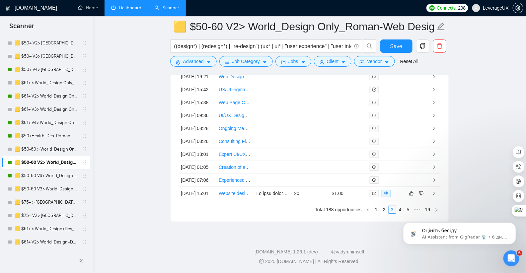
click at [396, 210] on html "Оцініть бесіду AI Assistant from GigRadar 📡 • 6 дн. тому" at bounding box center [459, 231] width 133 height 46
click at [397, 211] on body "Оцініть бесіду AI Assistant from GigRadar 📡 • 6 дн. тому" at bounding box center [459, 231] width 127 height 41
click at [396, 210] on html "Оцініть бесіду AI Assistant from GigRadar 📡 • 6 дн. тому" at bounding box center [459, 231] width 133 height 46
click at [396, 209] on html "Оцініть бесіду AI Assistant from GigRadar 📡 • 6 дн. тому" at bounding box center [459, 231] width 133 height 46
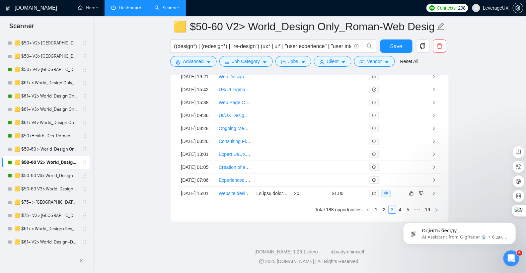
click at [395, 210] on html "Оцініть бесіду AI Assistant from GigRadar 📡 • 6 дн. тому" at bounding box center [459, 231] width 133 height 46
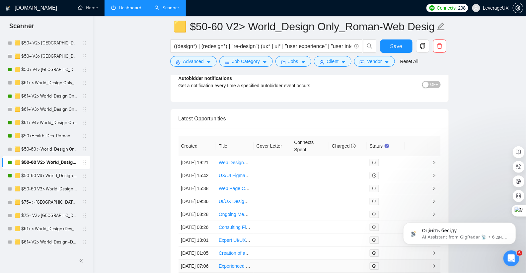
scroll to position [1707, 0]
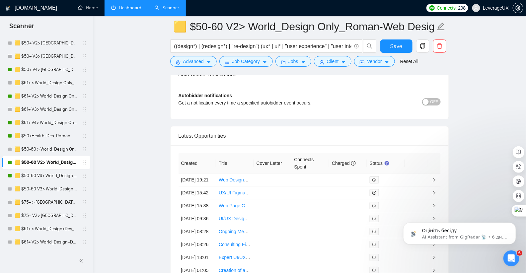
click at [375, 156] on th "Status" at bounding box center [386, 163] width 38 height 20
click at [376, 156] on th "Status" at bounding box center [386, 163] width 38 height 20
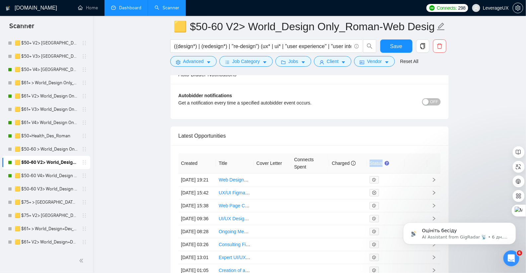
click at [376, 156] on th "Status" at bounding box center [386, 163] width 38 height 20
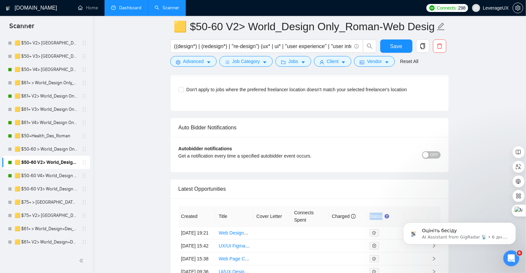
click at [376, 206] on th "Status" at bounding box center [386, 216] width 38 height 20
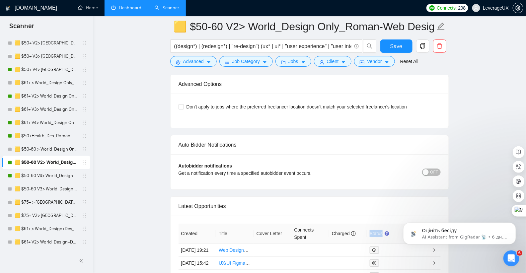
click at [372, 224] on th "Status" at bounding box center [386, 234] width 38 height 20
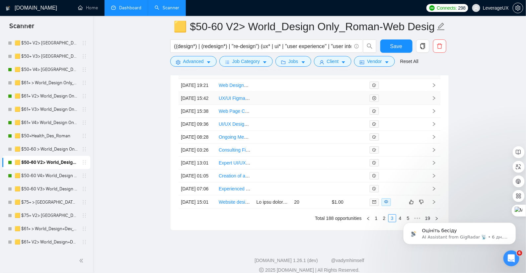
scroll to position [1872, 0]
click at [398, 211] on body "Оцініть бесіду AI Assistant from GigRadar 📡 • 6 дн. тому" at bounding box center [459, 231] width 127 height 41
click at [396, 209] on html "Оцініть бесіду AI Assistant from GigRadar 📡 • 6 дн. тому" at bounding box center [459, 231] width 133 height 46
click at [397, 213] on html "Оцініть бесіду AI Assistant from GigRadar 📡 • 6 дн. тому" at bounding box center [459, 231] width 133 height 46
click at [397, 210] on html "Оцініть бесіду AI Assistant from GigRadar 📡 • 6 дн. тому" at bounding box center [459, 231] width 133 height 46
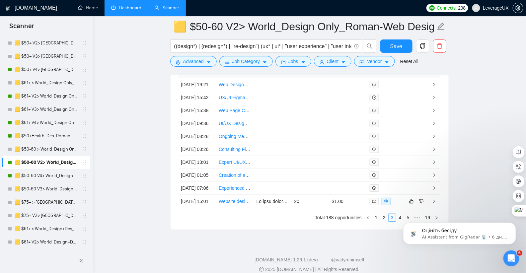
click at [397, 210] on html "Оцініть бесіду AI Assistant from GigRadar 📡 • 6 дн. тому" at bounding box center [459, 231] width 133 height 46
click at [396, 210] on html "Оцініть бесіду AI Assistant from GigRadar 📡 • 6 дн. тому" at bounding box center [459, 231] width 133 height 46
click at [395, 210] on html "Оцініть бесіду AI Assistant from GigRadar 📡 • 6 дн. тому" at bounding box center [459, 231] width 133 height 46
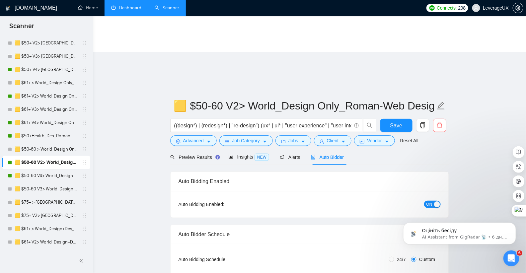
scroll to position [0, 0]
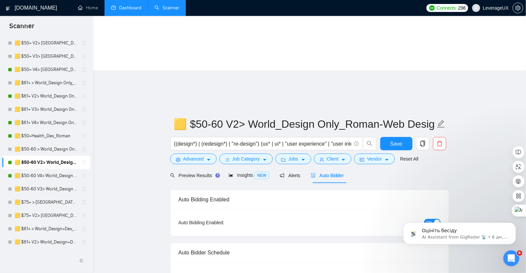
click at [127, 8] on link "Dashboard" at bounding box center [126, 8] width 30 height 6
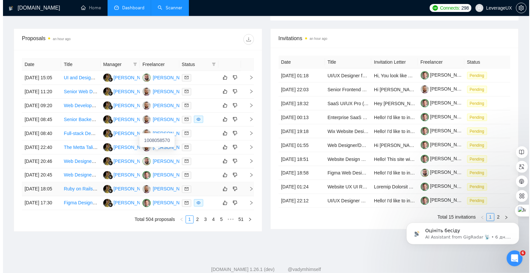
scroll to position [318, 0]
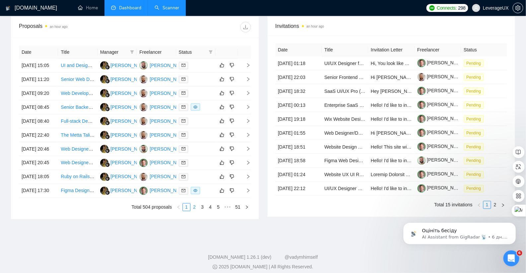
click at [194, 204] on link "2" at bounding box center [194, 207] width 7 height 7
click at [249, 156] on td at bounding box center [244, 163] width 13 height 14
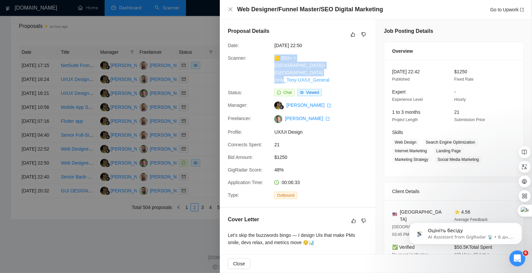
drag, startPoint x: 338, startPoint y: 72, endPoint x: 283, endPoint y: 67, distance: 54.7
click at [265, 65] on div "Scanner: 🟨 $50+ > US+Canada_Design Only_Tony-UX/UI_General" at bounding box center [295, 68] width 140 height 29
copy div "🟨 $50+ > [GEOGRAPHIC_DATA]+[GEOGRAPHIC_DATA] Only_Tony-UX/UI_General"
click at [366, 87] on div "Proposal Details Date: 04 Oct, 2025 22:50 Scanner: 🟨 $50+ > US+Canada_Design On…" at bounding box center [298, 113] width 156 height 188
click at [201, 159] on div at bounding box center [266, 136] width 532 height 273
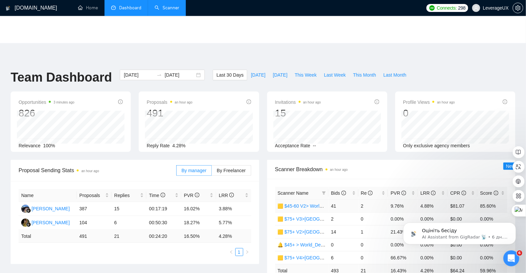
scroll to position [37, 0]
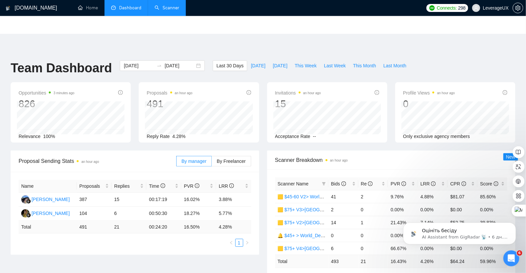
click at [472, 273] on link "2" at bounding box center [471, 277] width 7 height 7
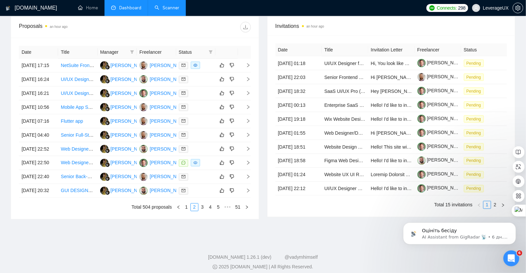
scroll to position [0, 0]
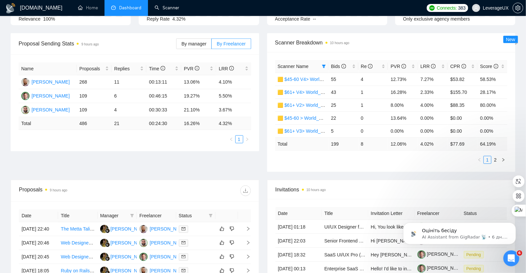
scroll to position [80, 0]
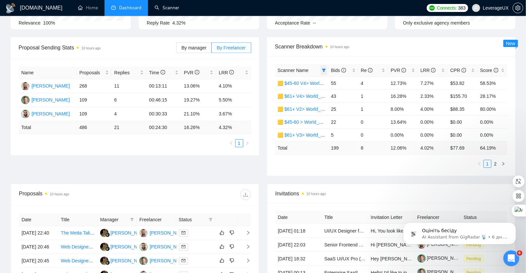
click at [324, 69] on icon "filter" at bounding box center [324, 70] width 4 height 3
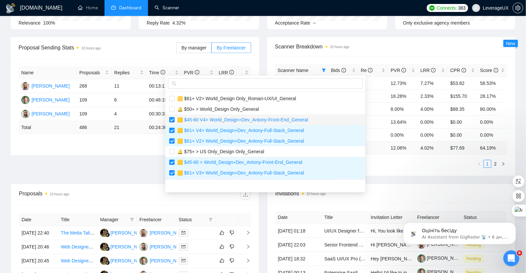
click at [171, 120] on input "checkbox" at bounding box center [171, 119] width 5 height 5
checkbox input "false"
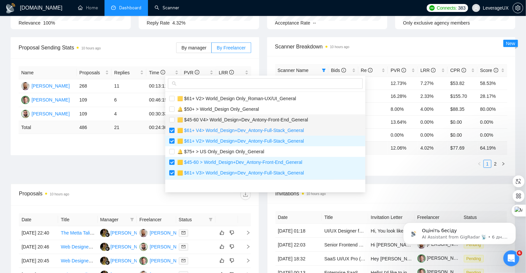
click at [172, 127] on li "🟨 $61+ V4> World_Design+Dev_Antony-Full-Stack_General" at bounding box center [265, 130] width 200 height 11
checkbox input "false"
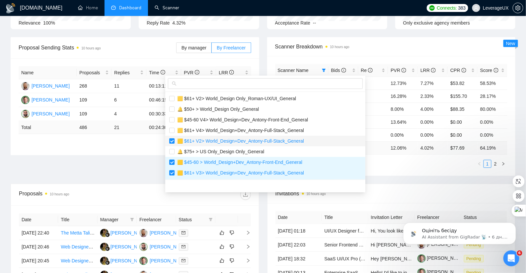
click at [171, 139] on input "checkbox" at bounding box center [171, 140] width 5 height 5
checkbox input "false"
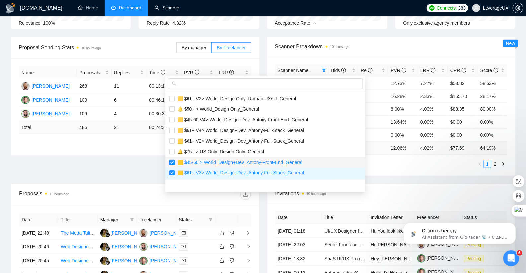
click at [172, 162] on input "checkbox" at bounding box center [171, 162] width 5 height 5
checkbox input "false"
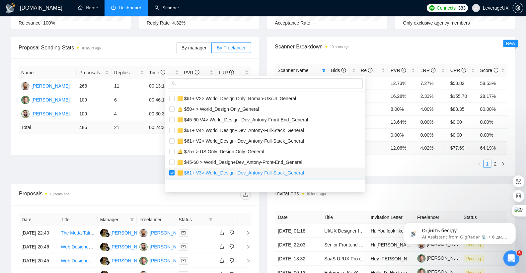
click at [171, 172] on input "checkbox" at bounding box center [171, 172] width 5 height 5
checkbox input "false"
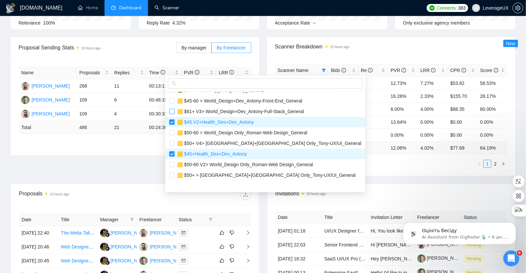
scroll to position [107, 0]
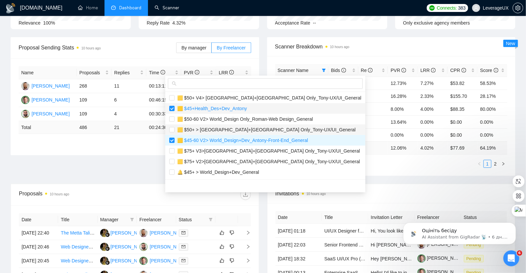
drag, startPoint x: 173, startPoint y: 109, endPoint x: 171, endPoint y: 124, distance: 15.0
click at [172, 109] on input "checkbox" at bounding box center [171, 108] width 5 height 5
checkbox input "false"
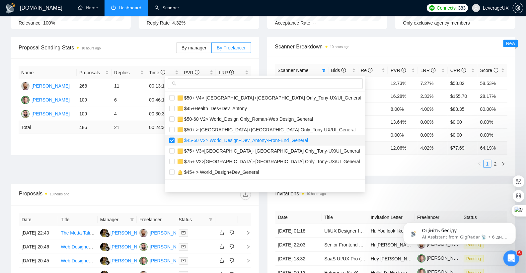
click at [173, 137] on label at bounding box center [171, 140] width 5 height 7
checkbox input "false"
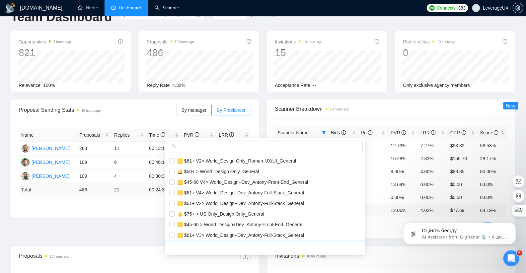
scroll to position [0, 0]
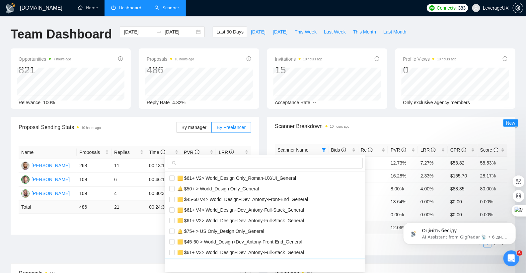
click at [163, 11] on link "Scanner" at bounding box center [167, 8] width 25 height 6
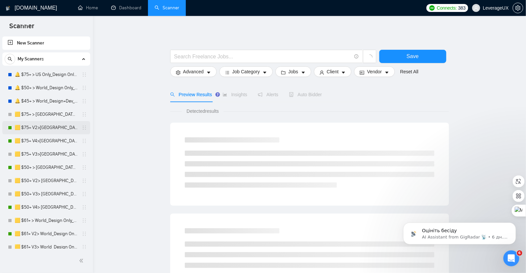
click at [47, 130] on link "🟨 $75+ V2>[GEOGRAPHIC_DATA]+[GEOGRAPHIC_DATA] Only_Tony-UX/UI_General" at bounding box center [46, 127] width 63 height 13
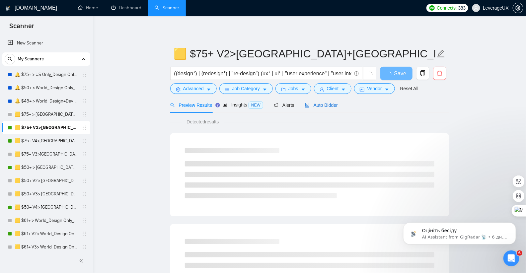
click at [336, 105] on span "Auto Bidder" at bounding box center [321, 105] width 33 height 5
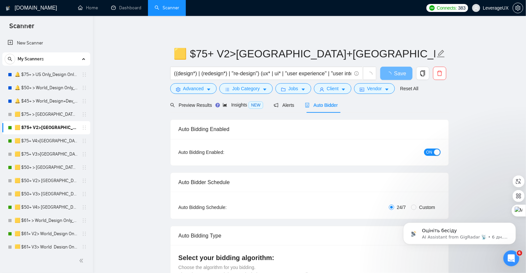
radio input "false"
radio input "true"
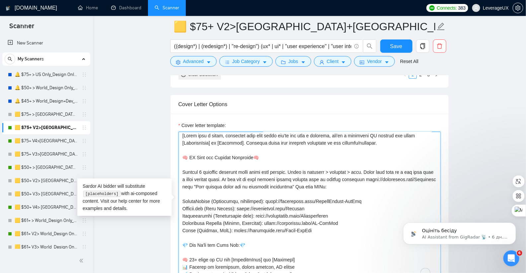
scroll to position [1, 0]
drag, startPoint x: 184, startPoint y: 183, endPoint x: 241, endPoint y: 183, distance: 57.7
click at [248, 184] on textarea "Cover letter template:" at bounding box center [310, 206] width 262 height 149
click at [195, 183] on textarea "Cover letter template:" at bounding box center [310, 206] width 262 height 149
drag, startPoint x: 182, startPoint y: 182, endPoint x: 248, endPoint y: 183, distance: 65.7
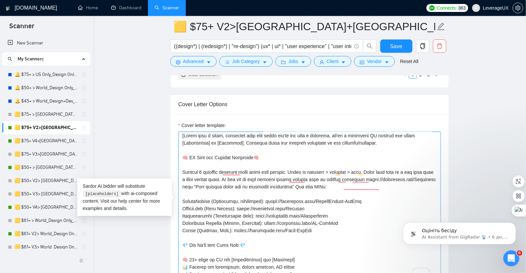
click at [248, 183] on textarea "Cover letter template:" at bounding box center [310, 206] width 262 height 149
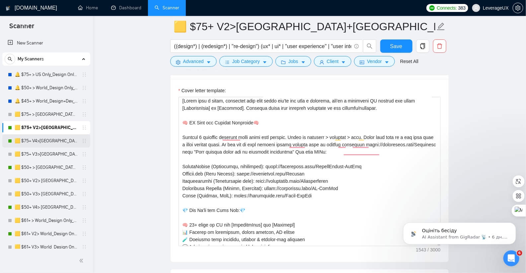
click at [43, 140] on link "🟨 $75+ V4>[GEOGRAPHIC_DATA]+[GEOGRAPHIC_DATA] Only_Tony-UX/UI_General" at bounding box center [46, 140] width 63 height 13
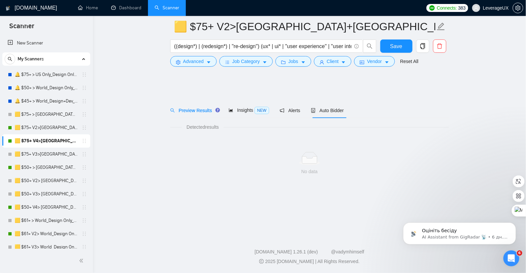
click at [23, 142] on link "🟨 $75+ V4>[GEOGRAPHIC_DATA]+[GEOGRAPHIC_DATA] Only_Tony-UX/UI_General" at bounding box center [46, 140] width 63 height 13
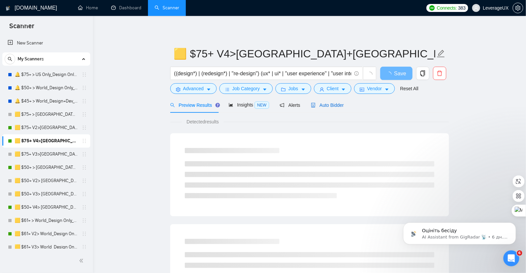
click at [340, 103] on span "Auto Bidder" at bounding box center [327, 105] width 33 height 5
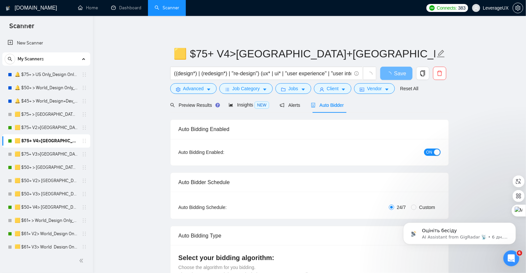
radio input "false"
radio input "true"
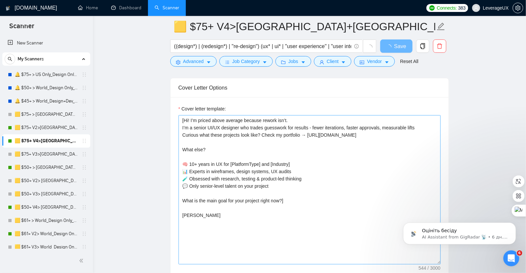
scroll to position [817, 0]
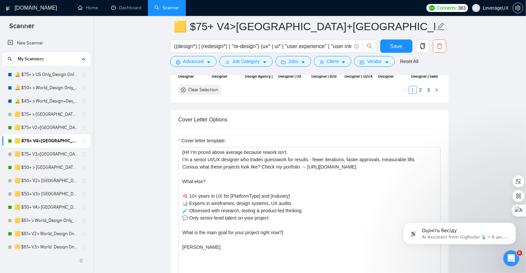
click at [45, 168] on link "🟨 $50+ > [GEOGRAPHIC_DATA]+[GEOGRAPHIC_DATA] Only_Tony-UX/UI_General" at bounding box center [46, 167] width 63 height 13
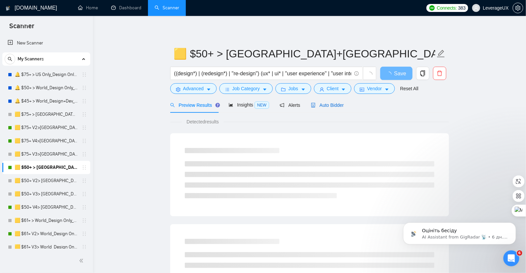
drag, startPoint x: 328, startPoint y: 105, endPoint x: 331, endPoint y: 113, distance: 8.1
click at [328, 105] on span "Auto Bidder" at bounding box center [327, 105] width 33 height 5
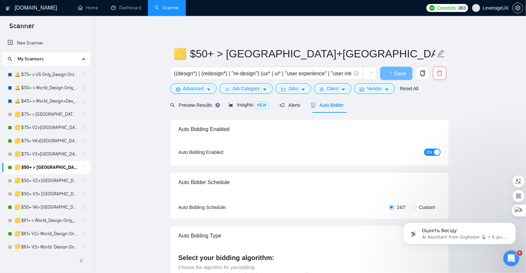
radio input "false"
radio input "true"
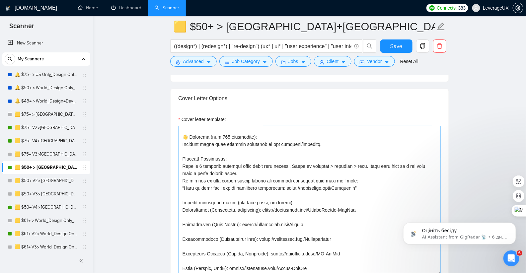
scroll to position [53, 0]
click at [40, 207] on link "🟨 $50+ V4> [GEOGRAPHIC_DATA]+[GEOGRAPHIC_DATA] Only_Tony-UX/UI_General" at bounding box center [46, 207] width 63 height 13
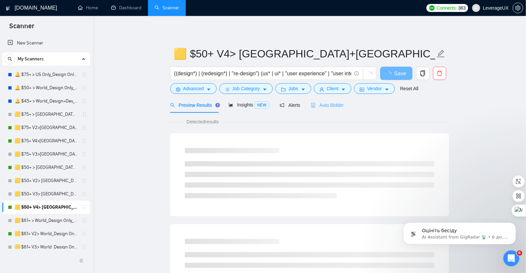
click at [338, 109] on div "Auto Bidder" at bounding box center [327, 105] width 33 height 16
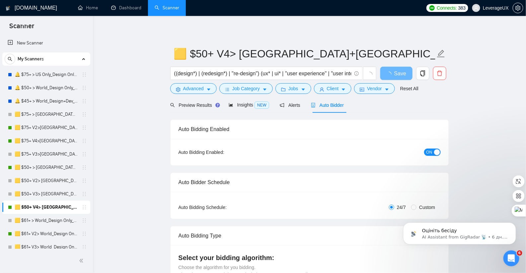
radio input "false"
radio input "true"
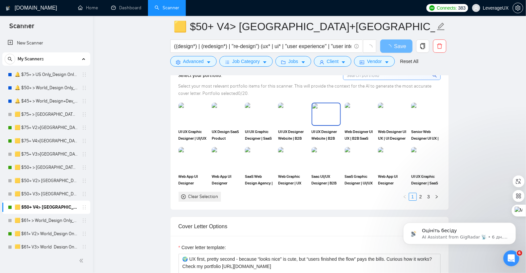
scroll to position [836, 0]
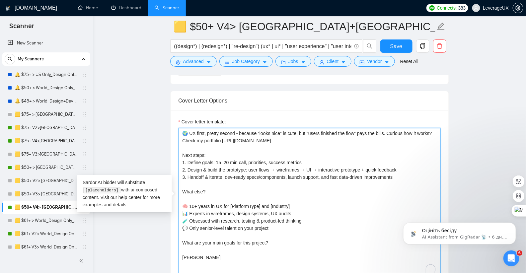
drag, startPoint x: 249, startPoint y: 137, endPoint x: 310, endPoint y: 138, distance: 61.4
click at [310, 138] on textarea "🌍 UX first, pretty second - because “looks nice” is cute, but “users finished t…" at bounding box center [310, 202] width 262 height 149
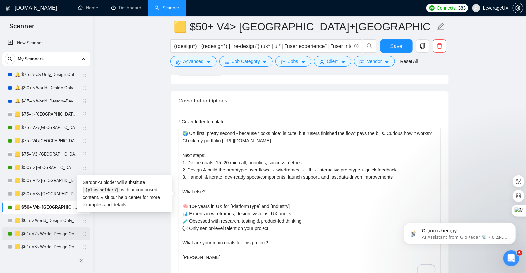
click at [48, 236] on link "🟨 $61+ V2> World_Design Only_Roman-UX/UI_General" at bounding box center [46, 233] width 63 height 13
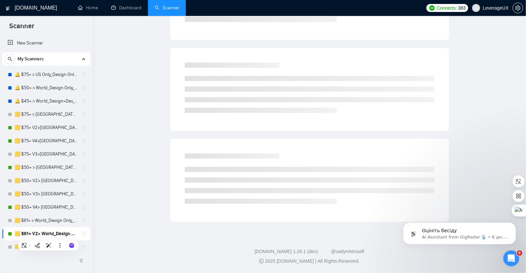
scroll to position [5, 0]
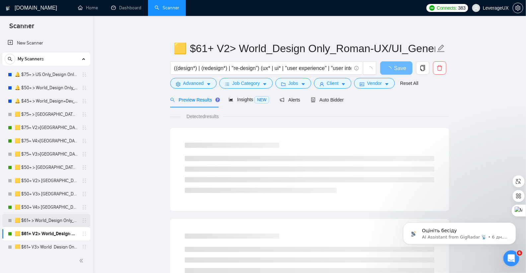
click at [38, 222] on link "🟨 $61+ > World_Design Only_Roman-UX/UI_General" at bounding box center [46, 220] width 63 height 13
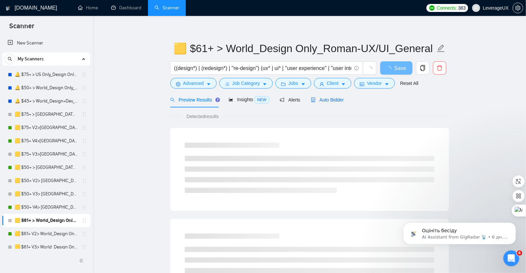
click at [336, 99] on span "Auto Bidder" at bounding box center [327, 99] width 33 height 5
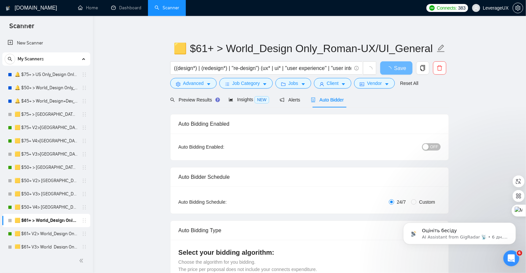
click at [336, 99] on span "Auto Bidder" at bounding box center [327, 99] width 33 height 5
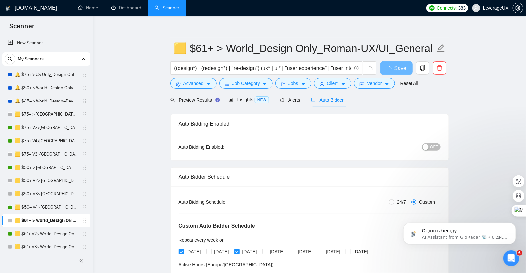
radio input "false"
radio input "true"
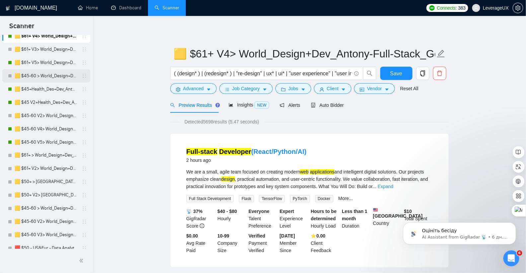
scroll to position [359, 0]
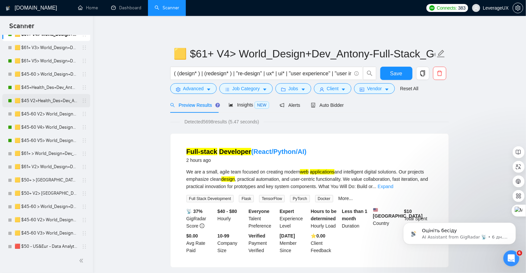
click at [61, 104] on link "🟨 $45 V2+Health_Des+Dev_Antony" at bounding box center [46, 100] width 63 height 13
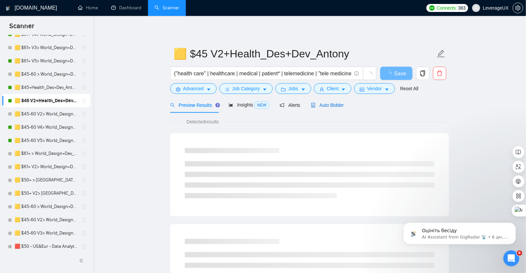
click at [335, 108] on span "Auto Bidder" at bounding box center [327, 105] width 33 height 5
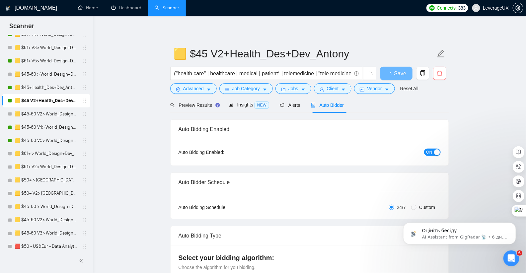
radio input "false"
radio input "true"
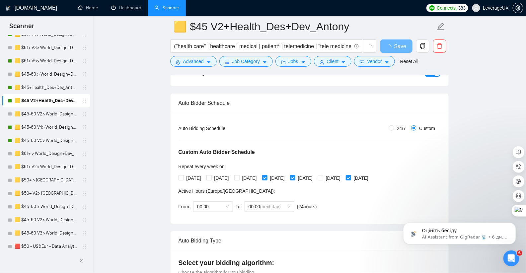
scroll to position [32, 0]
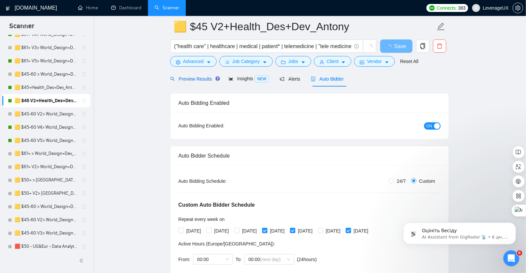
click at [188, 80] on span "Preview Results" at bounding box center [194, 78] width 48 height 5
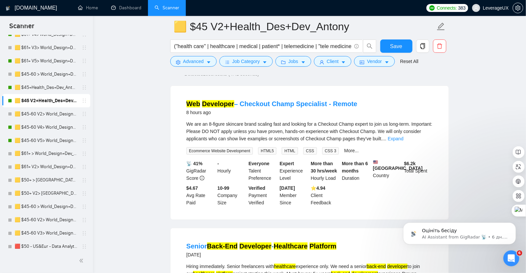
scroll to position [54, 0]
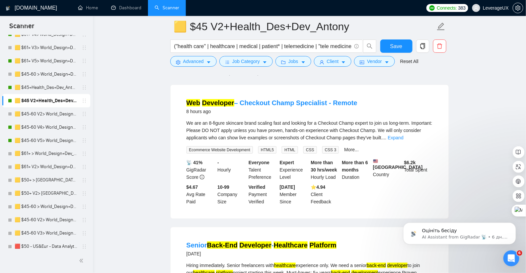
click at [404, 138] on link "Expand" at bounding box center [396, 137] width 16 height 5
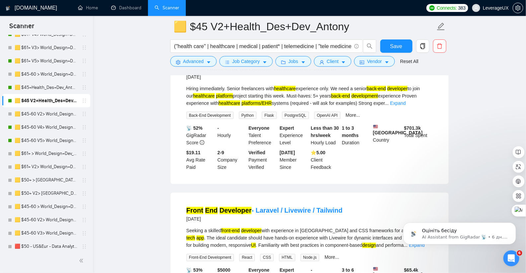
scroll to position [298, 0]
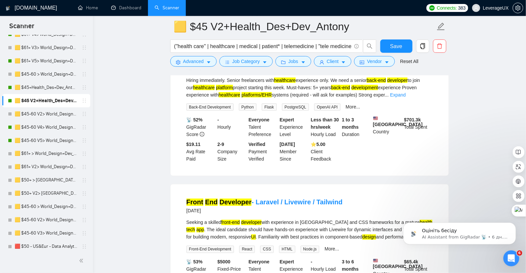
click at [432, 99] on div "Hiring immediately. Senior freelancers with healthcare experience only. We need…" at bounding box center [310, 88] width 246 height 22
click at [406, 98] on link "Expand" at bounding box center [398, 94] width 16 height 5
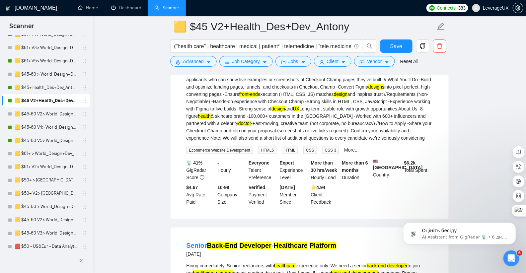
scroll to position [0, 0]
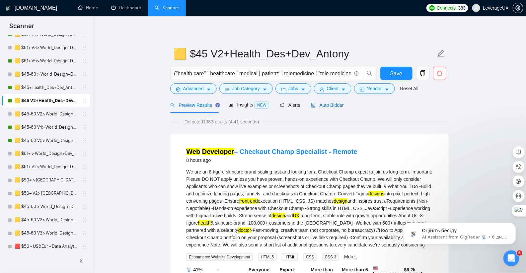
click at [332, 105] on span "Auto Bidder" at bounding box center [327, 105] width 33 height 5
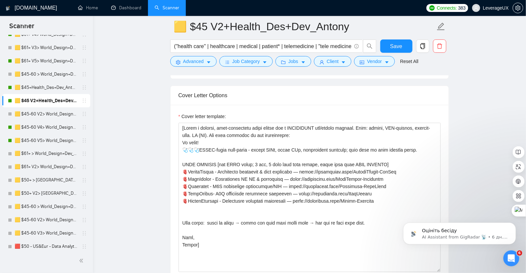
scroll to position [830, 0]
click at [56, 88] on link "🟨 $45+Health_Des+Dev_Antony" at bounding box center [46, 87] width 63 height 13
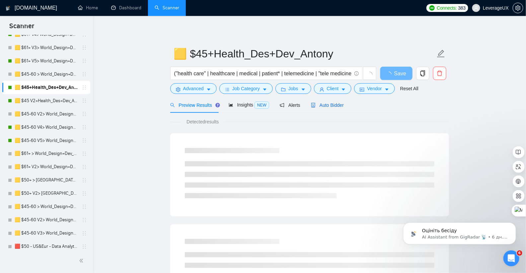
click at [338, 105] on span "Auto Bidder" at bounding box center [327, 105] width 33 height 5
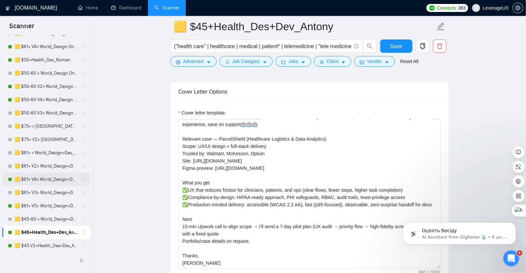
scroll to position [209, 0]
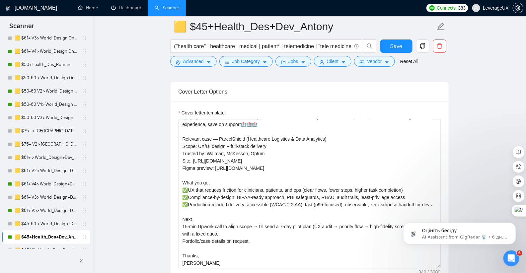
drag, startPoint x: 53, startPoint y: 64, endPoint x: 253, endPoint y: 95, distance: 202.2
click at [53, 64] on link "🟨 $50+Health_Des_Roman" at bounding box center [46, 64] width 63 height 13
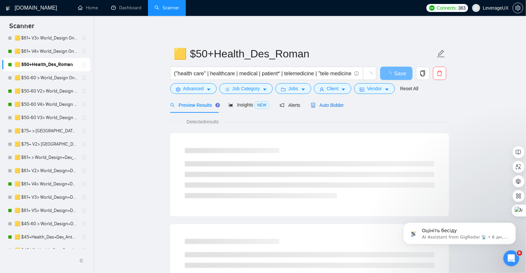
click at [336, 107] on span "Auto Bidder" at bounding box center [327, 105] width 33 height 5
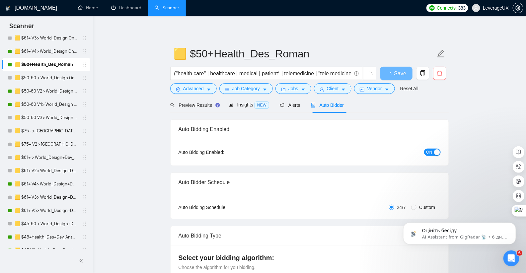
radio input "false"
radio input "true"
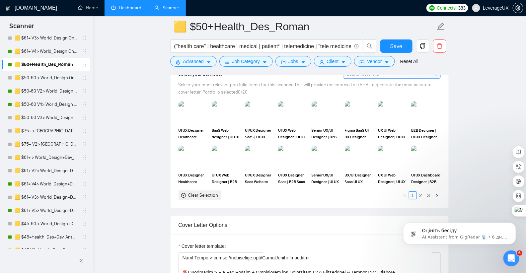
scroll to position [646, 0]
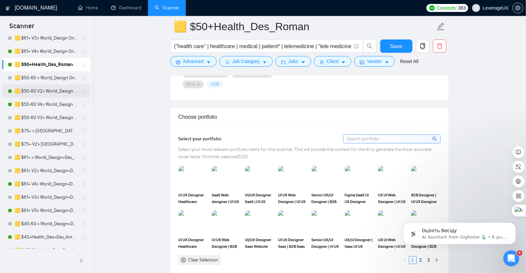
click at [50, 90] on link "🟨 $50-60 V2> World_Design Only_Roman-Web Design_General" at bounding box center [46, 91] width 63 height 13
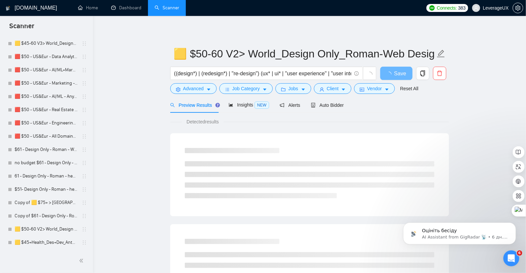
scroll to position [384, 0]
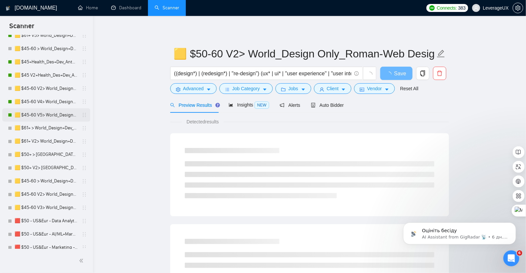
click at [58, 117] on link "🟨 $45-60 V5> World_Design+Dev_Antony-Front-End_General" at bounding box center [46, 115] width 63 height 13
drag, startPoint x: 335, startPoint y: 107, endPoint x: 336, endPoint y: 102, distance: 4.4
click at [335, 107] on span "Auto Bidder" at bounding box center [327, 105] width 33 height 5
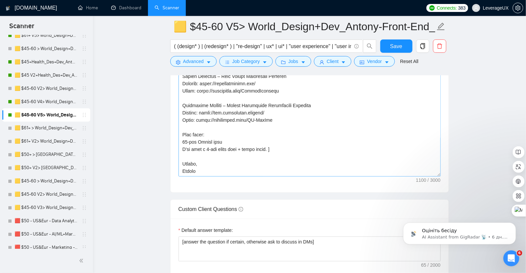
scroll to position [926, 0]
click at [51, 96] on link "🟨 $45-60 V4> World_Design+Dev_Antony-Front-End_General" at bounding box center [46, 101] width 63 height 13
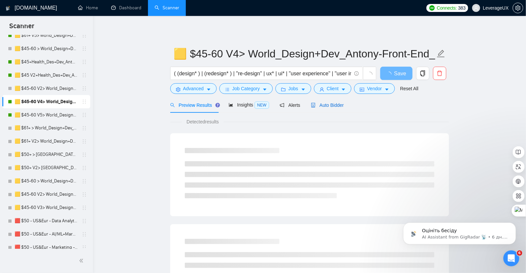
click at [337, 104] on span "Auto Bidder" at bounding box center [327, 105] width 33 height 5
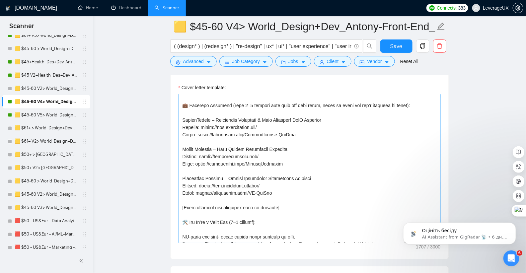
scroll to position [85, 0]
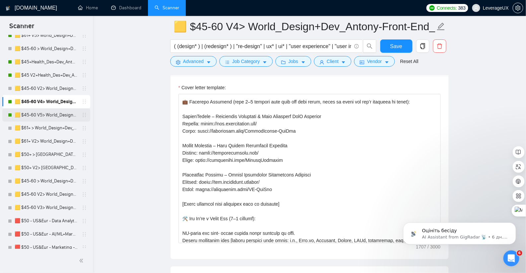
click at [57, 114] on link "🟨 $45-60 V5> World_Design+Dev_Antony-Front-End_General" at bounding box center [46, 115] width 63 height 13
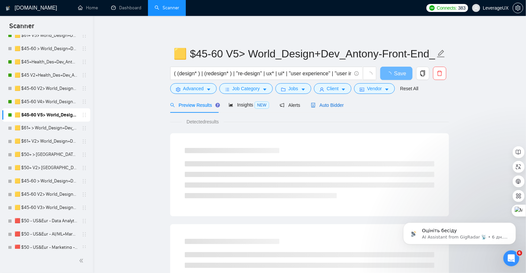
drag, startPoint x: 323, startPoint y: 103, endPoint x: 321, endPoint y: 110, distance: 7.6
click at [323, 103] on span "Auto Bidder" at bounding box center [327, 105] width 33 height 5
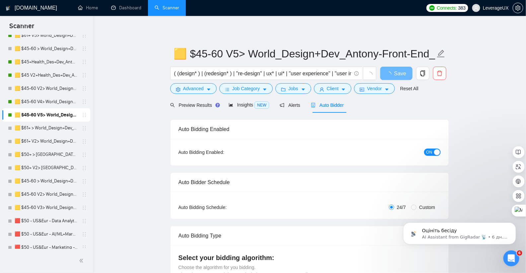
radio input "false"
radio input "true"
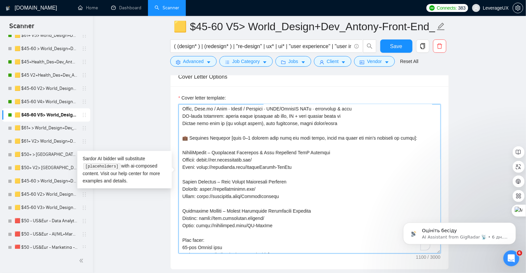
scroll to position [30, 0]
drag, startPoint x: 248, startPoint y: 133, endPoint x: 409, endPoint y: 134, distance: 160.6
click at [417, 133] on textarea "Cover letter template:" at bounding box center [310, 178] width 262 height 149
click at [331, 159] on textarea "Cover letter template:" at bounding box center [310, 178] width 262 height 149
drag, startPoint x: 238, startPoint y: 134, endPoint x: 284, endPoint y: 134, distance: 46.5
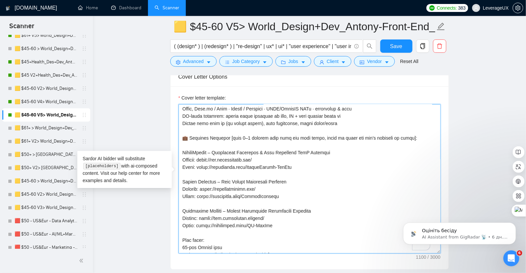
click at [283, 134] on textarea "Cover letter template:" at bounding box center [310, 178] width 262 height 149
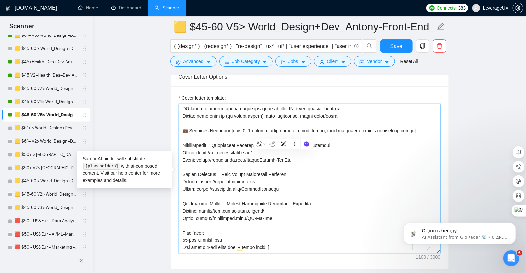
scroll to position [0, 0]
click at [293, 180] on textarea "Cover letter template:" at bounding box center [310, 178] width 262 height 149
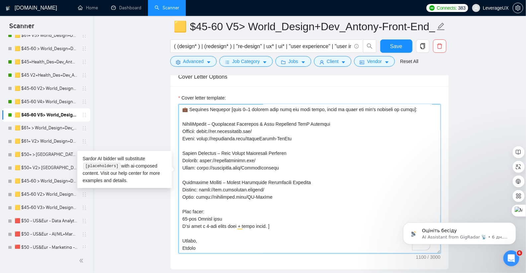
drag, startPoint x: 211, startPoint y: 127, endPoint x: 274, endPoint y: 207, distance: 102.3
click at [273, 213] on textarea "Cover letter template:" at bounding box center [310, 178] width 262 height 149
drag, startPoint x: 183, startPoint y: 119, endPoint x: 274, endPoint y: 200, distance: 122.1
click at [274, 200] on textarea "Cover letter template:" at bounding box center [310, 178] width 262 height 149
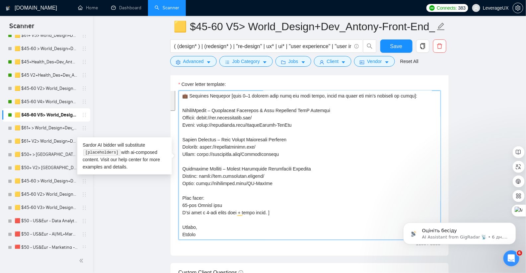
click at [321, 152] on textarea "Cover letter template:" at bounding box center [310, 165] width 262 height 149
drag, startPoint x: 236, startPoint y: 136, endPoint x: 251, endPoint y: 136, distance: 14.9
click at [251, 136] on textarea "Cover letter template:" at bounding box center [310, 165] width 262 height 149
drag, startPoint x: 219, startPoint y: 106, endPoint x: 240, endPoint y: 106, distance: 21.2
click at [236, 106] on textarea "Cover letter template:" at bounding box center [310, 165] width 262 height 149
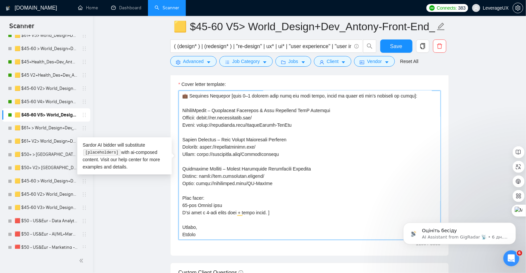
click at [321, 151] on textarea "Cover letter template:" at bounding box center [310, 165] width 262 height 149
drag, startPoint x: 209, startPoint y: 166, endPoint x: 239, endPoint y: 164, distance: 29.3
click at [239, 164] on textarea "Cover letter template:" at bounding box center [310, 165] width 262 height 149
click at [353, 153] on textarea "Cover letter template:" at bounding box center [310, 165] width 262 height 149
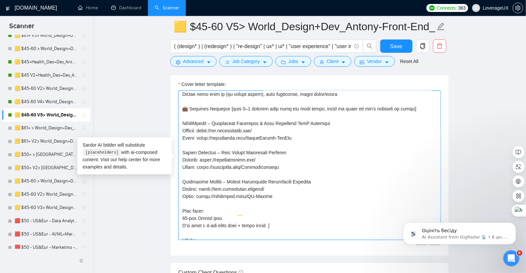
scroll to position [1, 0]
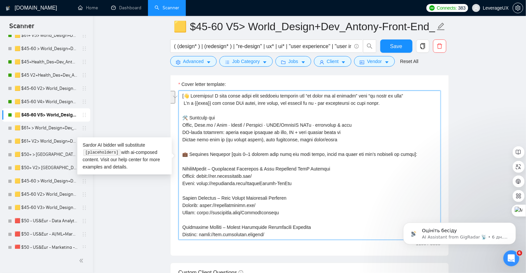
drag, startPoint x: 187, startPoint y: 122, endPoint x: 355, endPoint y: 130, distance: 168.4
click at [355, 130] on textarea "Cover letter template:" at bounding box center [310, 165] width 262 height 149
click at [385, 119] on textarea "Cover letter template:" at bounding box center [310, 165] width 262 height 149
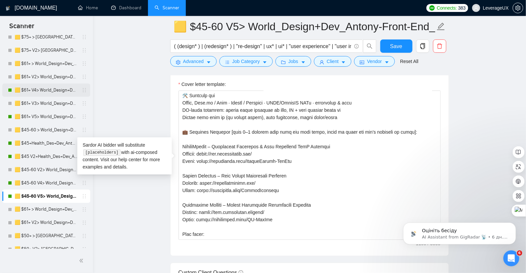
click at [40, 92] on link "🟨 $61+ V4> World_Design+Dev_Antony-Full-Stack_General" at bounding box center [46, 90] width 63 height 13
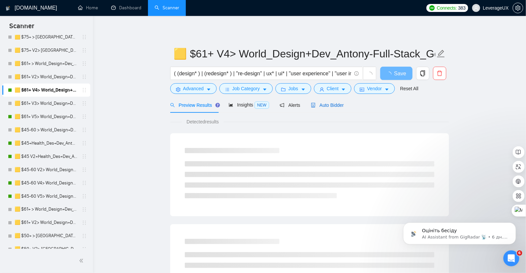
click at [332, 107] on span "Auto Bidder" at bounding box center [327, 105] width 33 height 5
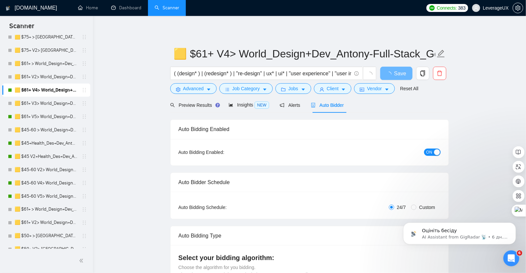
radio input "false"
radio input "true"
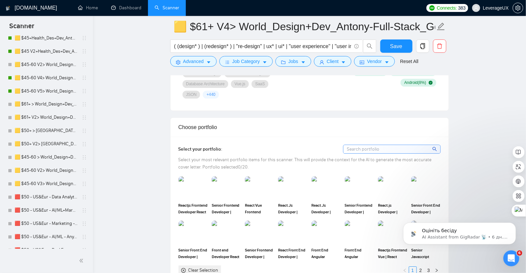
scroll to position [271, 0]
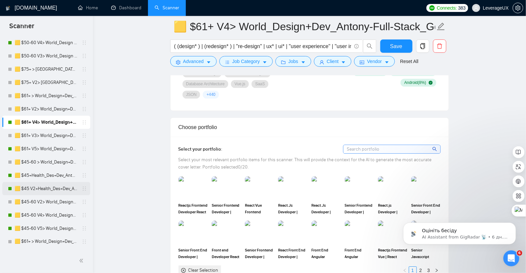
click at [58, 188] on link "🟨 $45 V2+Health_Des+Dev_Antony" at bounding box center [46, 188] width 63 height 13
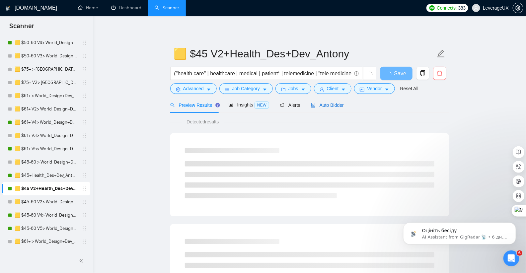
click at [337, 104] on span "Auto Bidder" at bounding box center [327, 105] width 33 height 5
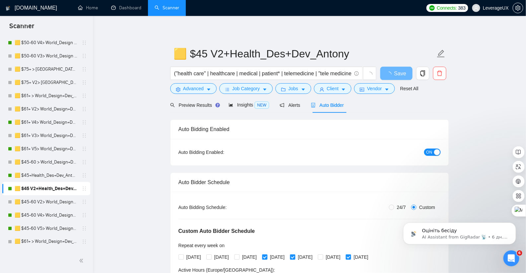
click at [429, 154] on span "ON" at bounding box center [429, 152] width 6 height 7
click at [395, 76] on span "Save" at bounding box center [396, 73] width 12 height 8
click at [39, 175] on link "🟨 $45+Health_Des+Dev_Antony" at bounding box center [46, 175] width 63 height 13
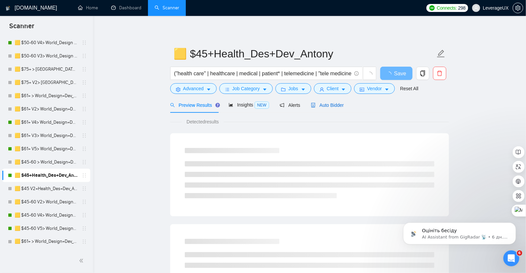
click at [328, 105] on span "Auto Bidder" at bounding box center [327, 105] width 33 height 5
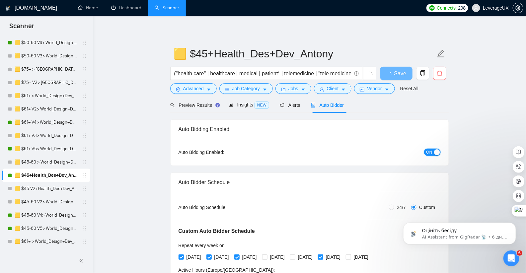
drag, startPoint x: 427, startPoint y: 151, endPoint x: 425, endPoint y: 140, distance: 11.2
click at [427, 151] on span "ON" at bounding box center [429, 152] width 6 height 7
click at [401, 72] on span "Save" at bounding box center [396, 73] width 12 height 8
click at [122, 8] on link "Dashboard" at bounding box center [126, 8] width 30 height 6
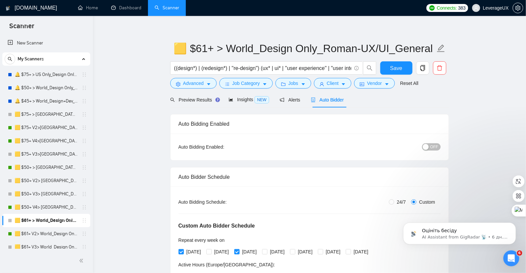
drag, startPoint x: 64, startPoint y: 124, endPoint x: 159, endPoint y: 122, distance: 94.9
click at [64, 124] on link "🟨 $75+ V2>[GEOGRAPHIC_DATA]+[GEOGRAPHIC_DATA] Only_Tony-UX/UI_General" at bounding box center [46, 127] width 63 height 13
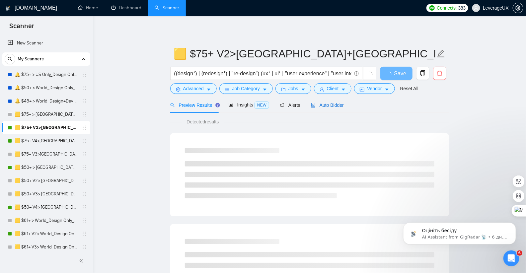
click at [329, 105] on span "Auto Bidder" at bounding box center [327, 105] width 33 height 5
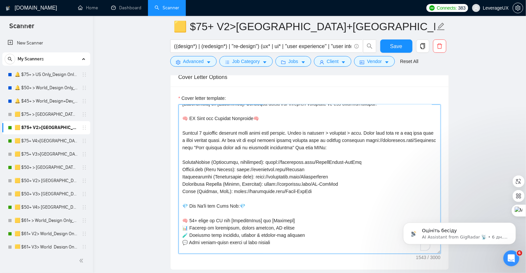
scroll to position [13, 0]
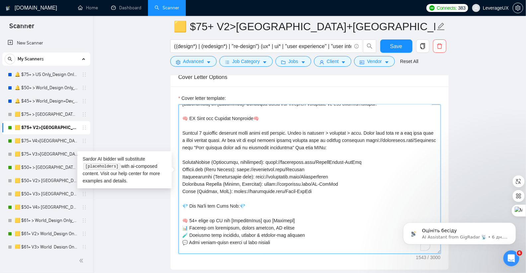
drag, startPoint x: 310, startPoint y: 186, endPoint x: 176, endPoint y: 157, distance: 136.4
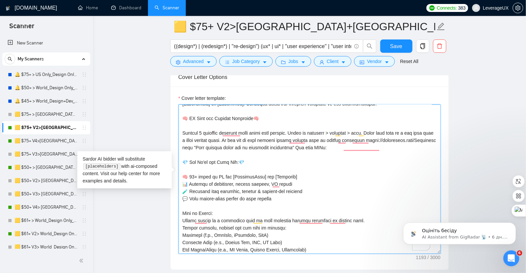
drag, startPoint x: 410, startPoint y: 143, endPoint x: 254, endPoint y: 145, distance: 155.3
click at [254, 145] on textarea "Cover letter template:" at bounding box center [310, 179] width 262 height 149
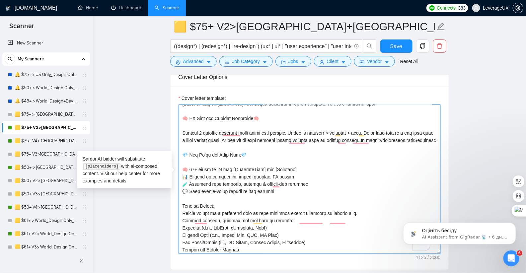
drag, startPoint x: 383, startPoint y: 136, endPoint x: 173, endPoint y: 127, distance: 210.6
click at [173, 127] on div "Cover letter template:" at bounding box center [310, 178] width 278 height 183
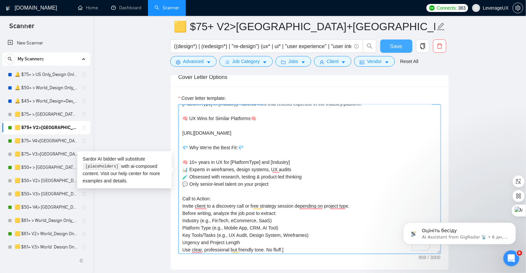
type textarea "[Start with a quick, confident hook that shows you're not just a designer, you'…"
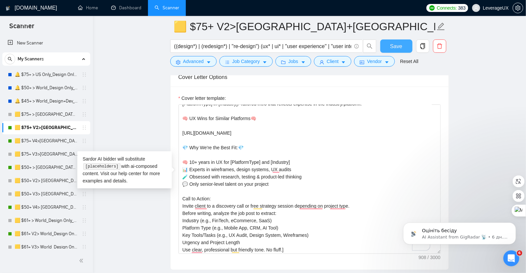
click at [395, 49] on span "Save" at bounding box center [396, 46] width 12 height 8
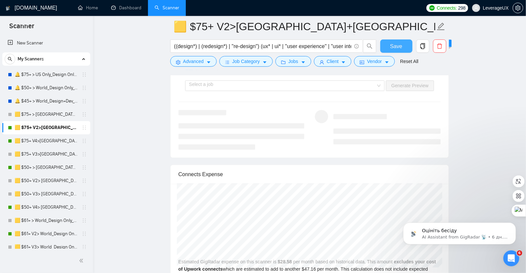
scroll to position [1331, 0]
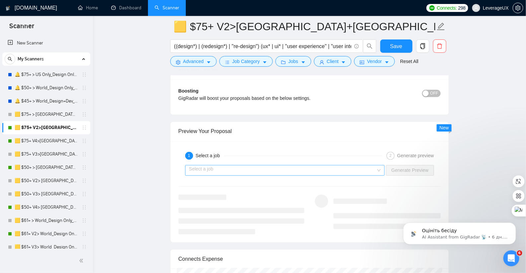
click at [233, 166] on input "search" at bounding box center [282, 171] width 187 height 10
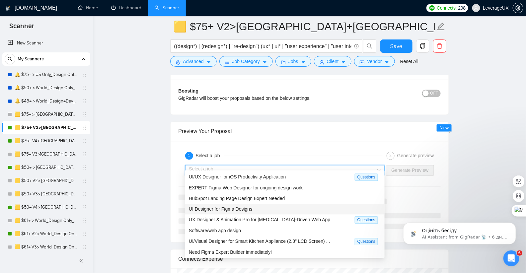
click at [229, 210] on span "UI Designer for Figma Designs" at bounding box center [220, 209] width 63 height 5
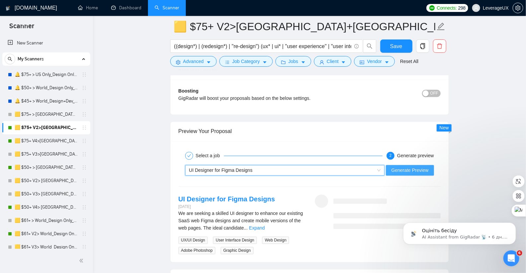
click at [407, 167] on span "Generate Preview" at bounding box center [409, 170] width 37 height 7
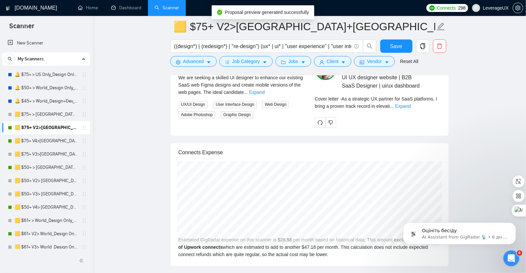
scroll to position [1330, 0]
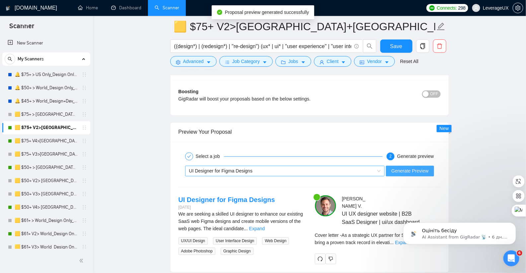
click at [341, 167] on div "UI Designer for Figma Designs" at bounding box center [282, 171] width 186 height 10
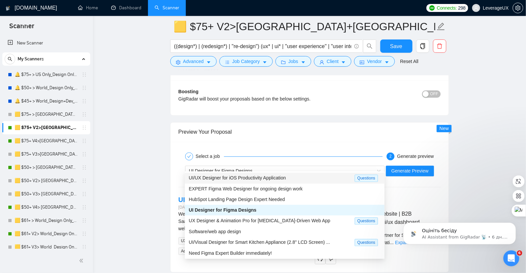
click at [343, 150] on div "Select a job 2 Generate preview" at bounding box center [310, 156] width 262 height 13
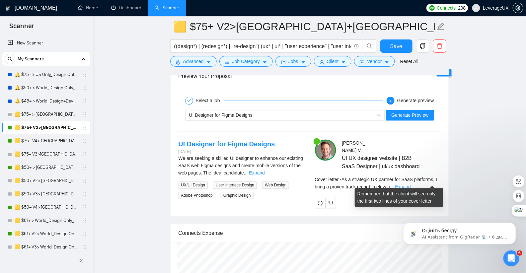
click at [411, 185] on link "Expand" at bounding box center [403, 187] width 16 height 5
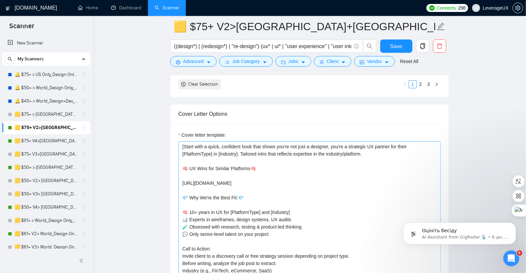
scroll to position [822, 0]
click at [392, 46] on span "Save" at bounding box center [396, 46] width 12 height 8
